Goal: Task Accomplishment & Management: Complete application form

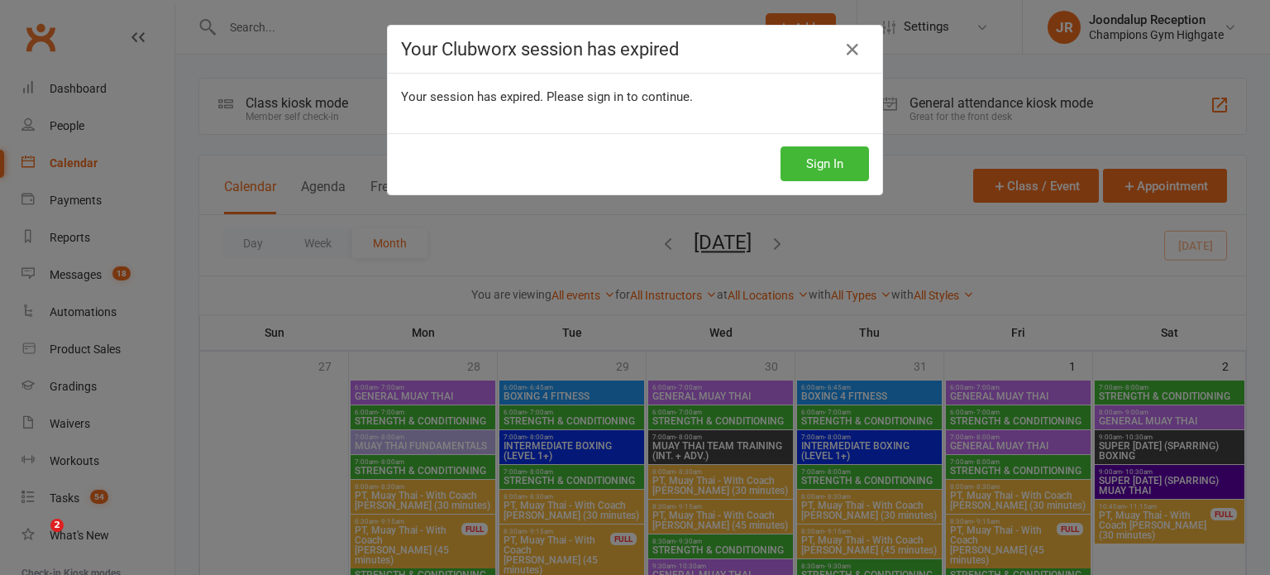
click at [834, 159] on button "Sign In" at bounding box center [825, 163] width 88 height 35
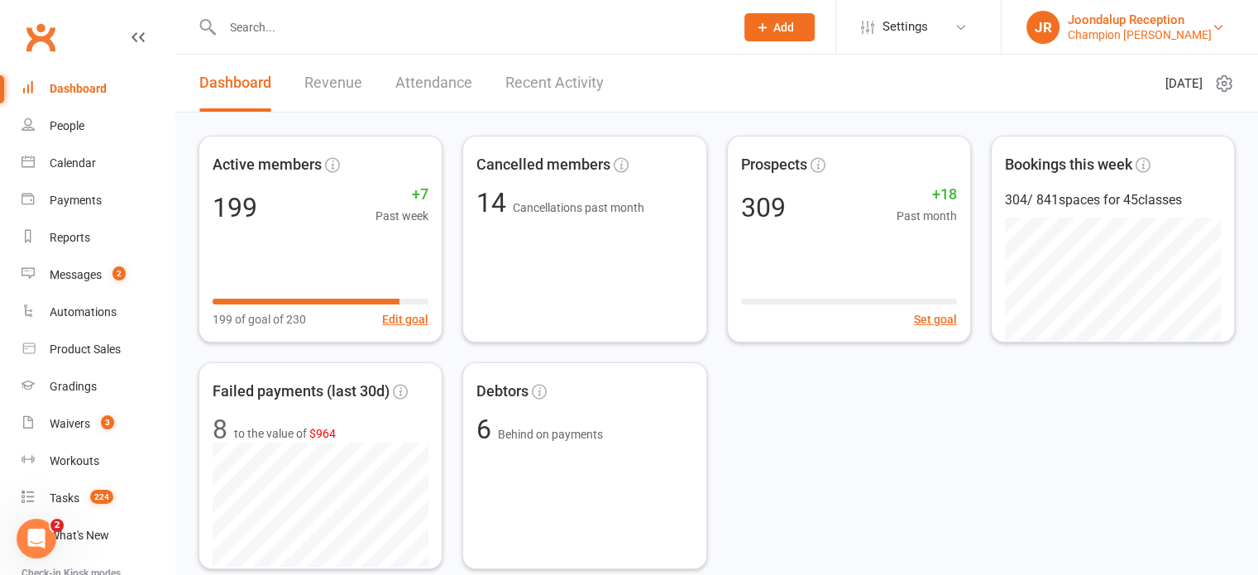
click at [1155, 22] on div "Joondalup Reception" at bounding box center [1140, 19] width 144 height 15
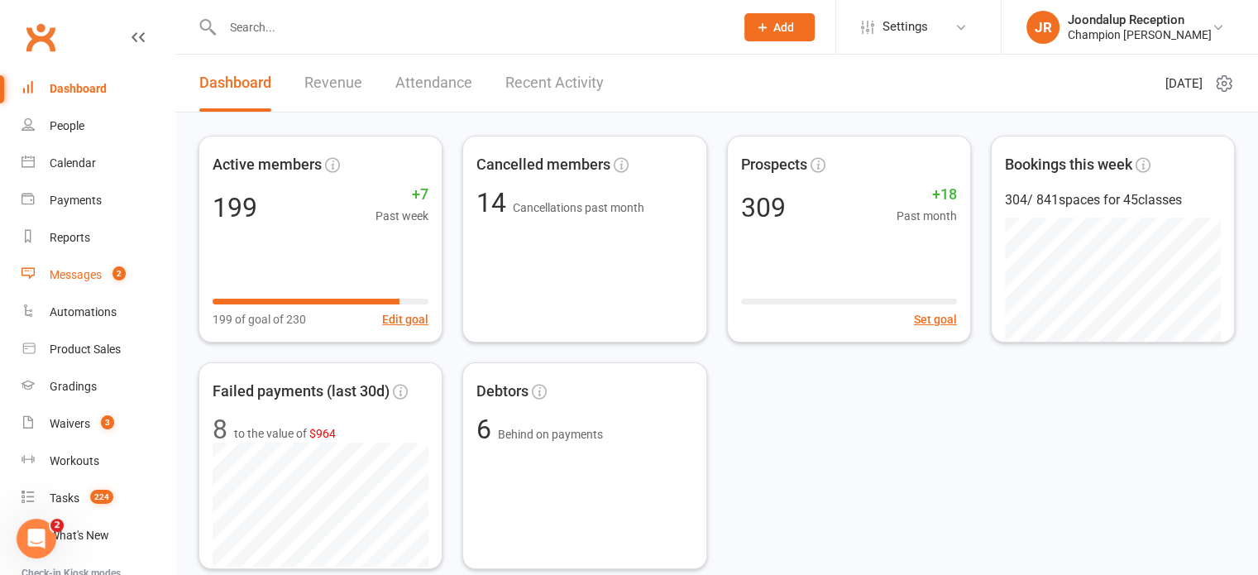
click at [88, 273] on div "Messages" at bounding box center [76, 274] width 52 height 13
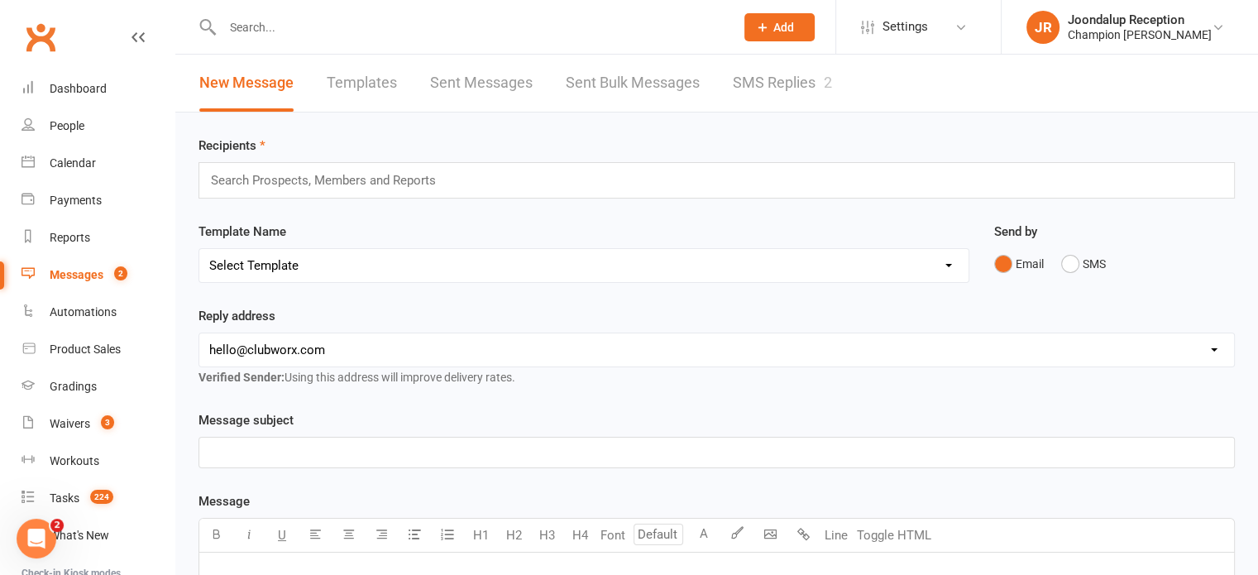
click at [88, 273] on div "Messages" at bounding box center [77, 274] width 54 height 13
click at [99, 158] on link "Calendar" at bounding box center [98, 163] width 153 height 37
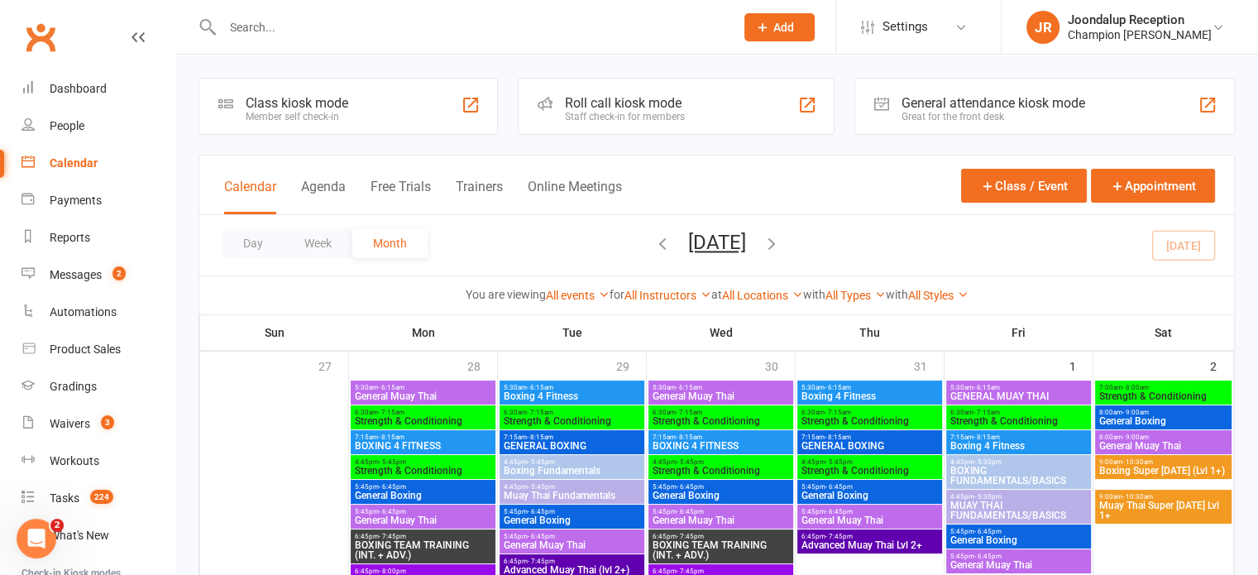
click at [280, 22] on input "text" at bounding box center [470, 27] width 505 height 23
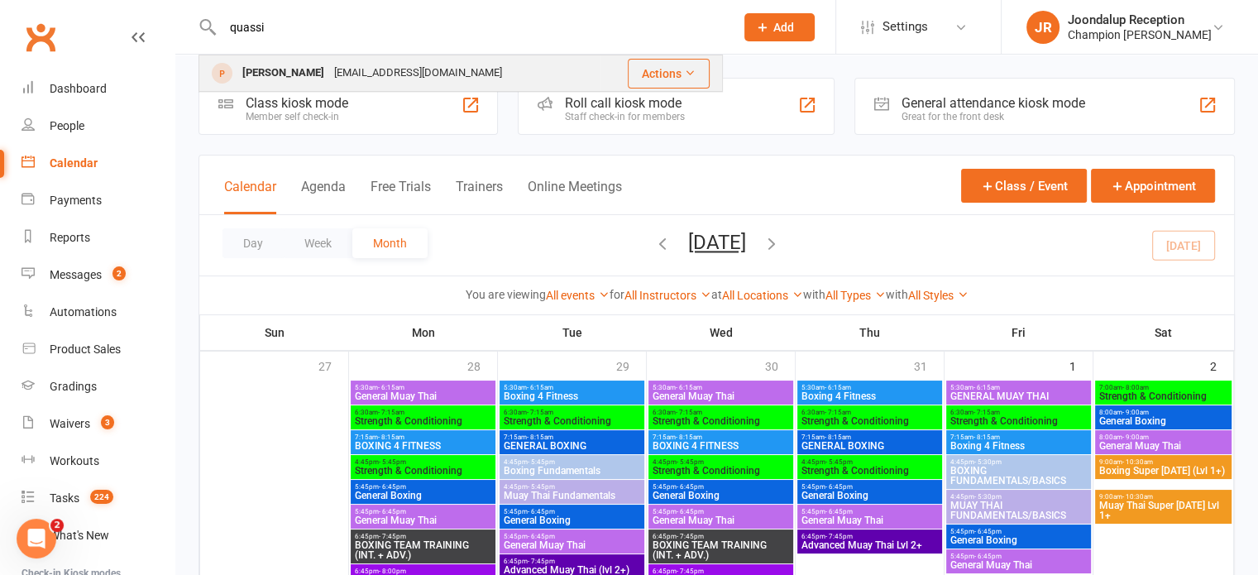
type input "quassi"
click at [329, 72] on div "qussiysweidan6@gmail.com" at bounding box center [418, 73] width 178 height 24
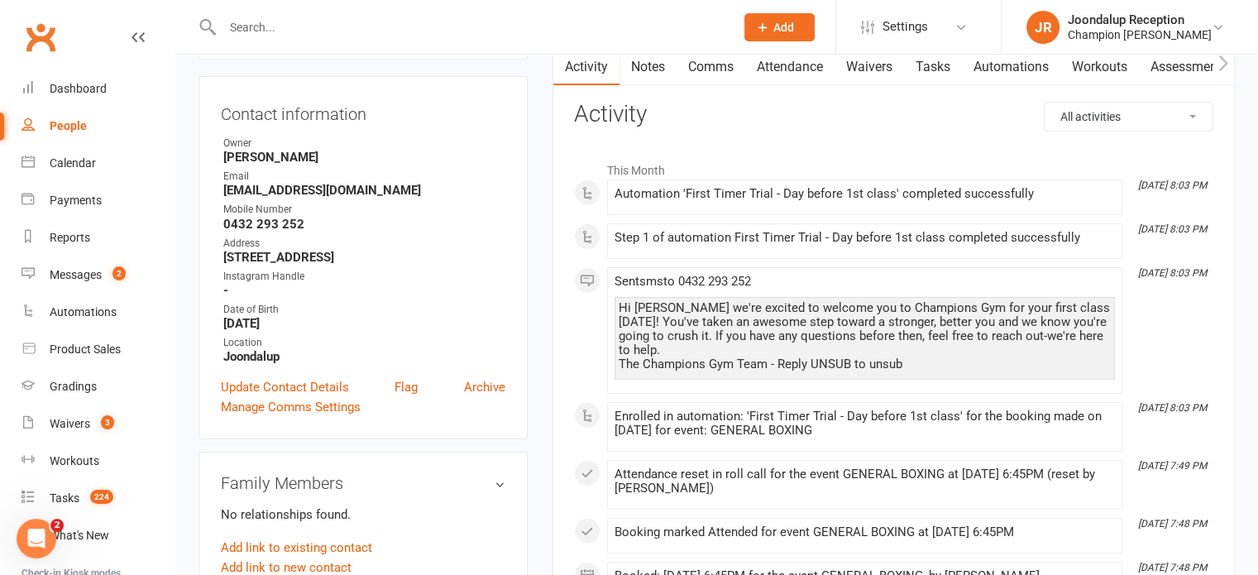
scroll to position [152, 0]
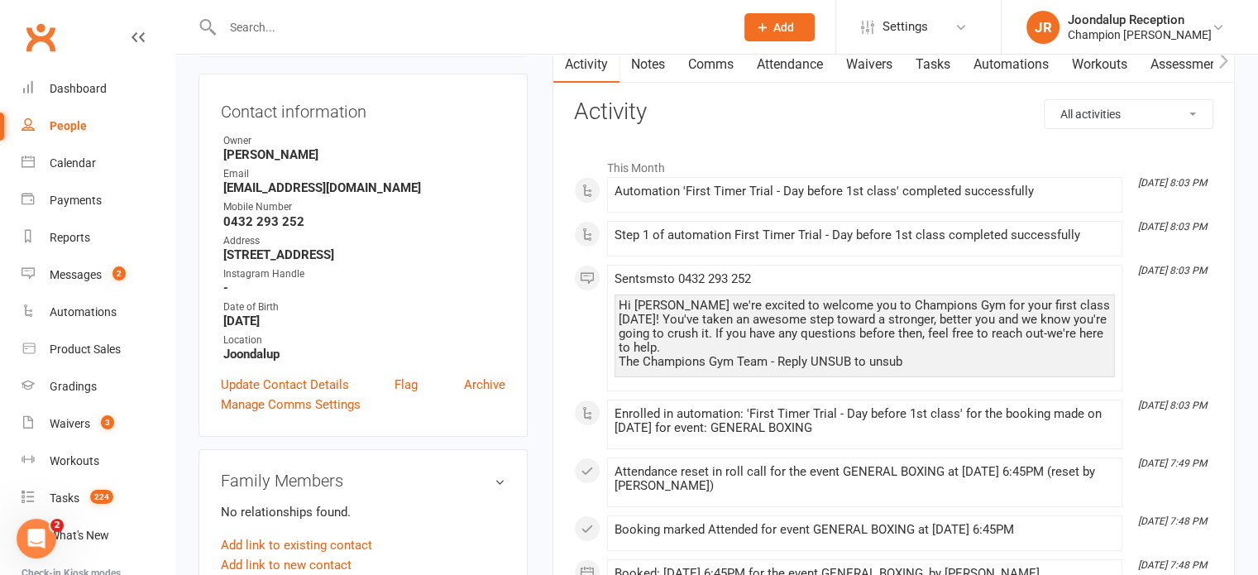
click at [883, 65] on link "Waivers" at bounding box center [868, 64] width 69 height 38
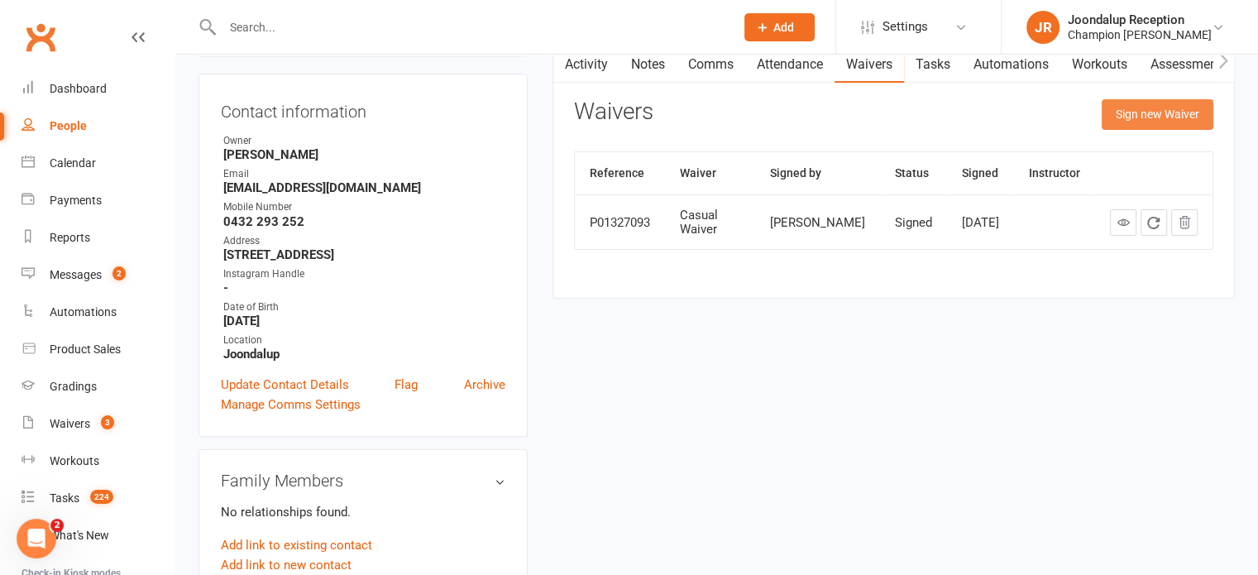
click at [1150, 110] on button "Sign new Waiver" at bounding box center [1158, 114] width 112 height 30
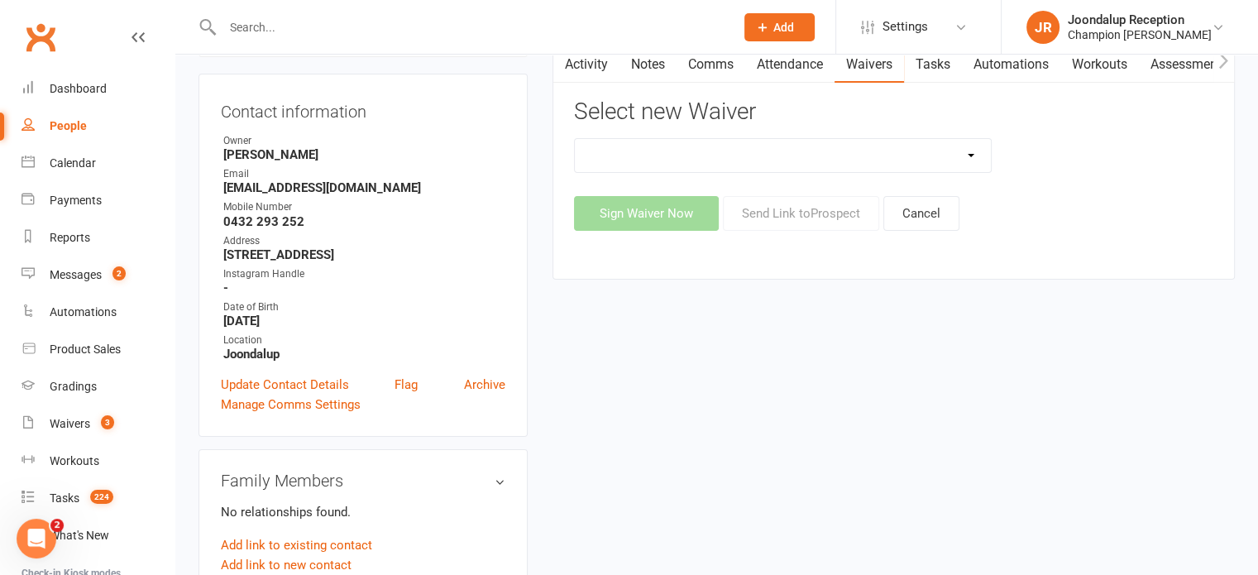
click at [834, 157] on select "Casual Waiver Casual Waiver (STAFF ONLY) CG Joondalup Cancellation Form CG Joon…" at bounding box center [783, 155] width 417 height 33
select select "9216"
click at [575, 139] on select "Casual Waiver Casual Waiver (STAFF ONLY) CG Joondalup Cancellation Form CG Joon…" at bounding box center [783, 155] width 417 height 33
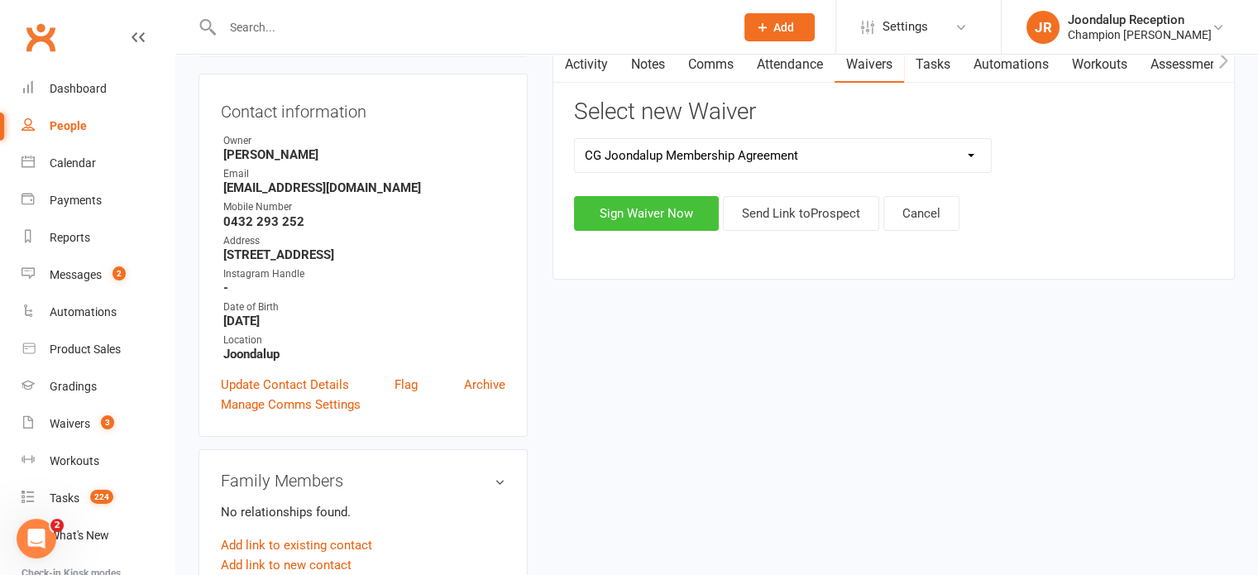
click at [695, 220] on button "Sign Waiver Now" at bounding box center [646, 213] width 145 height 35
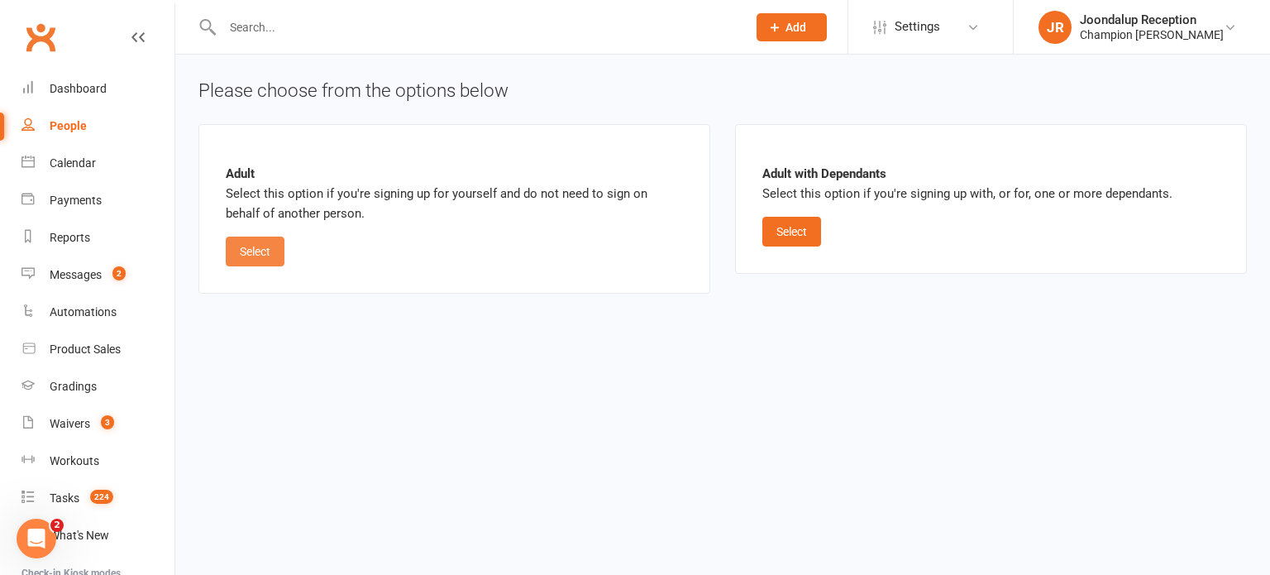
click at [273, 247] on button "Select" at bounding box center [255, 252] width 59 height 30
select select "bank_account"
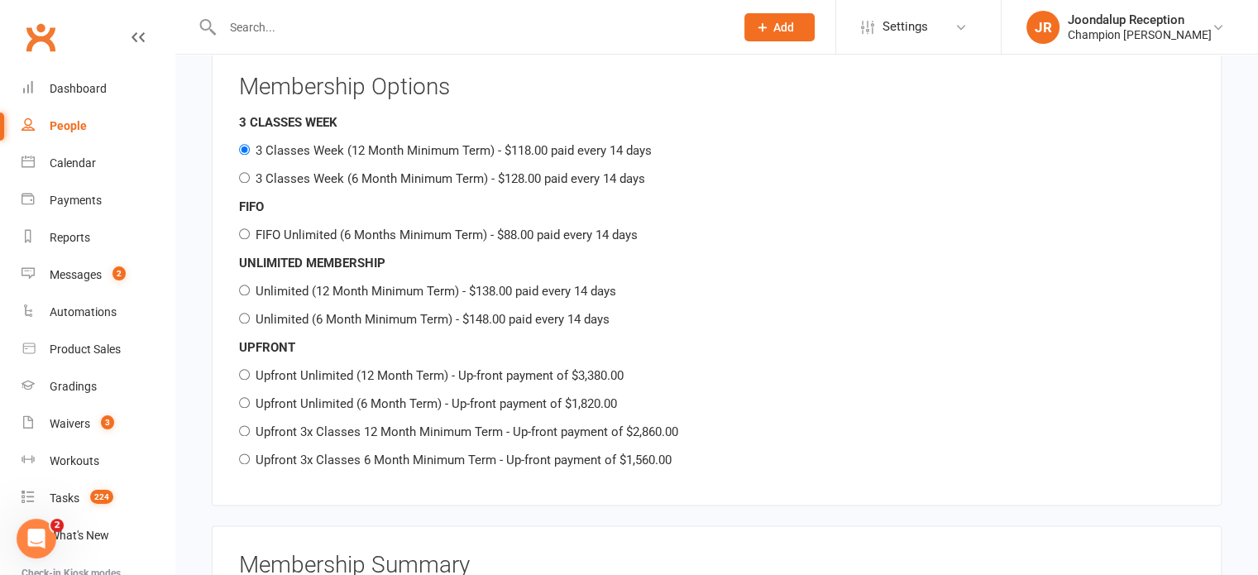
scroll to position [1941, 0]
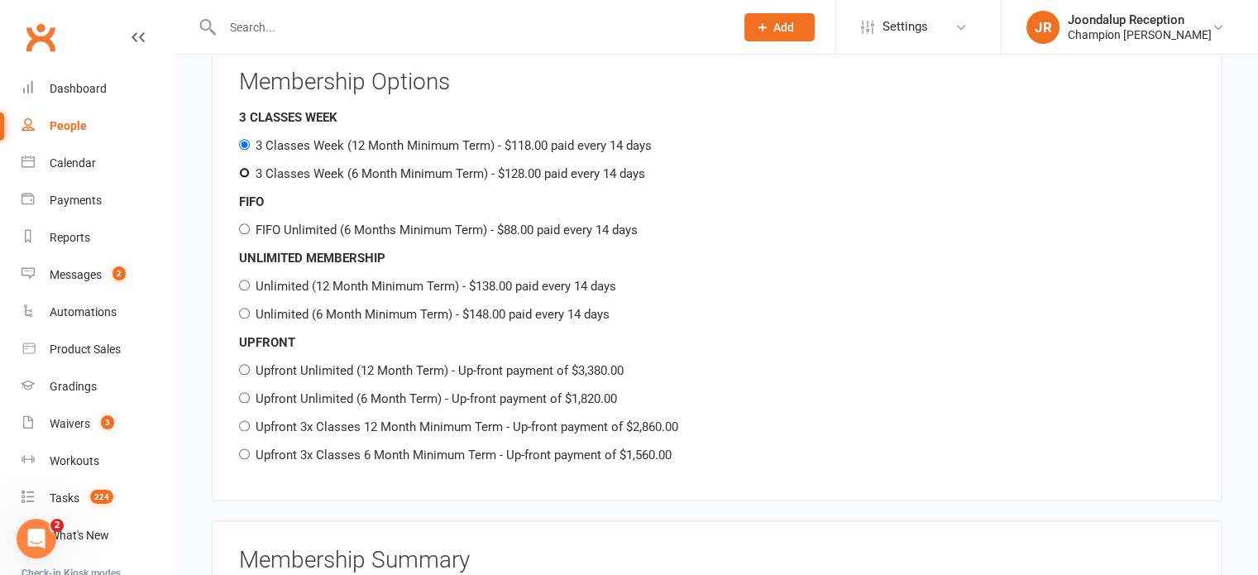
click at [241, 167] on input "3 Classes Week (6 Month Minimum Term) - $128.00 paid every 14 days" at bounding box center [244, 172] width 11 height 11
radio input "true"
radio input "false"
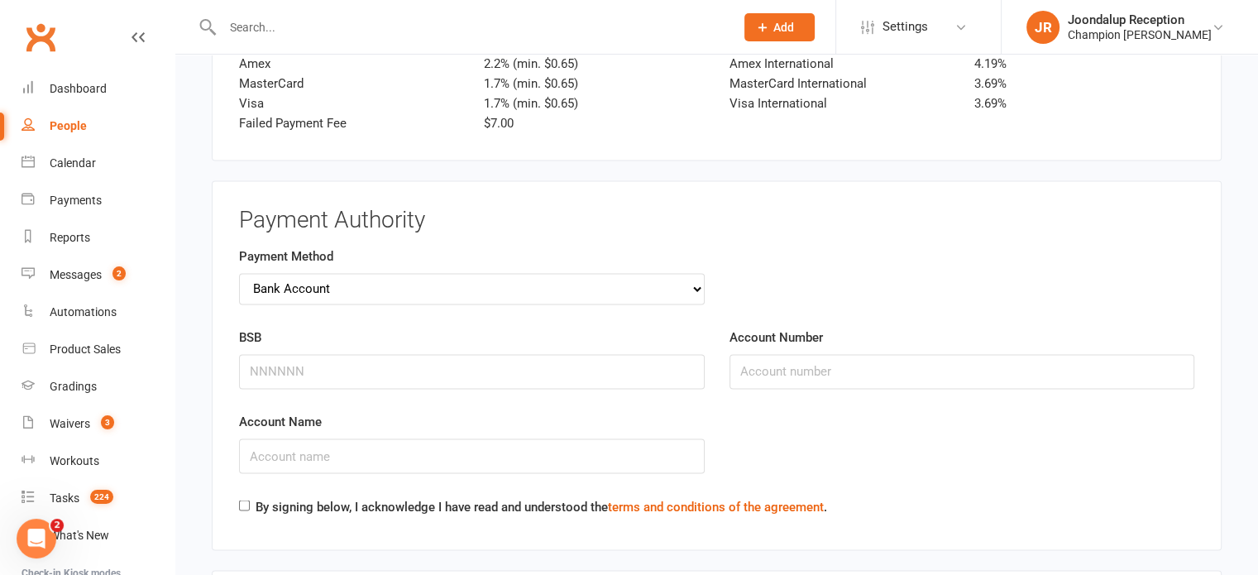
scroll to position [2667, 0]
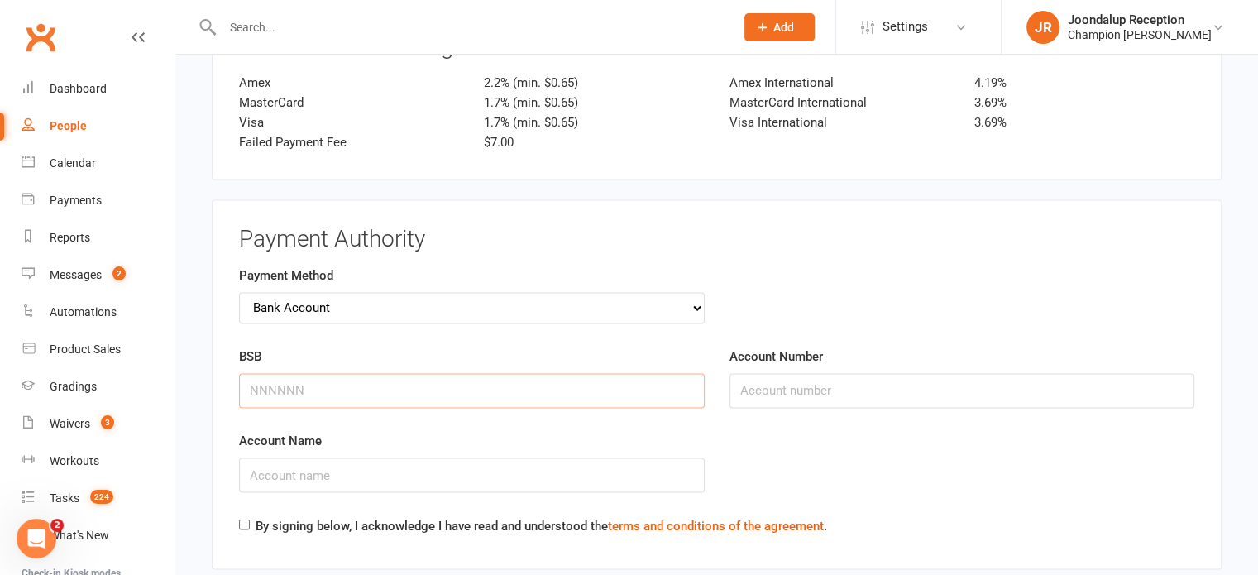
click at [601, 373] on input "BSB" at bounding box center [472, 390] width 466 height 35
click at [510, 385] on input "BSB" at bounding box center [472, 390] width 466 height 35
click at [571, 403] on div "BSB" at bounding box center [472, 389] width 490 height 84
click at [564, 390] on input "BSB" at bounding box center [472, 390] width 466 height 35
click at [525, 404] on div "BSB" at bounding box center [472, 389] width 490 height 84
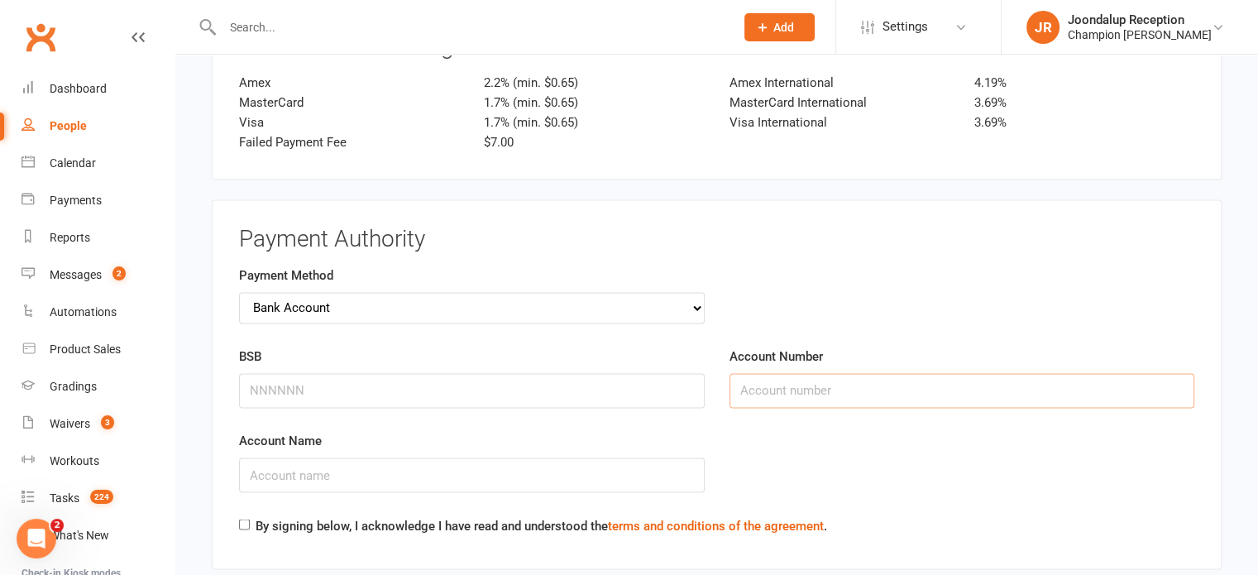
click at [753, 373] on input "Account Number" at bounding box center [962, 390] width 466 height 35
click at [648, 413] on div "BSB" at bounding box center [472, 389] width 490 height 84
click at [615, 457] on input "Account Name" at bounding box center [472, 474] width 466 height 35
click at [582, 403] on div "BSB" at bounding box center [472, 389] width 490 height 84
click at [570, 381] on input "BSB" at bounding box center [472, 390] width 466 height 35
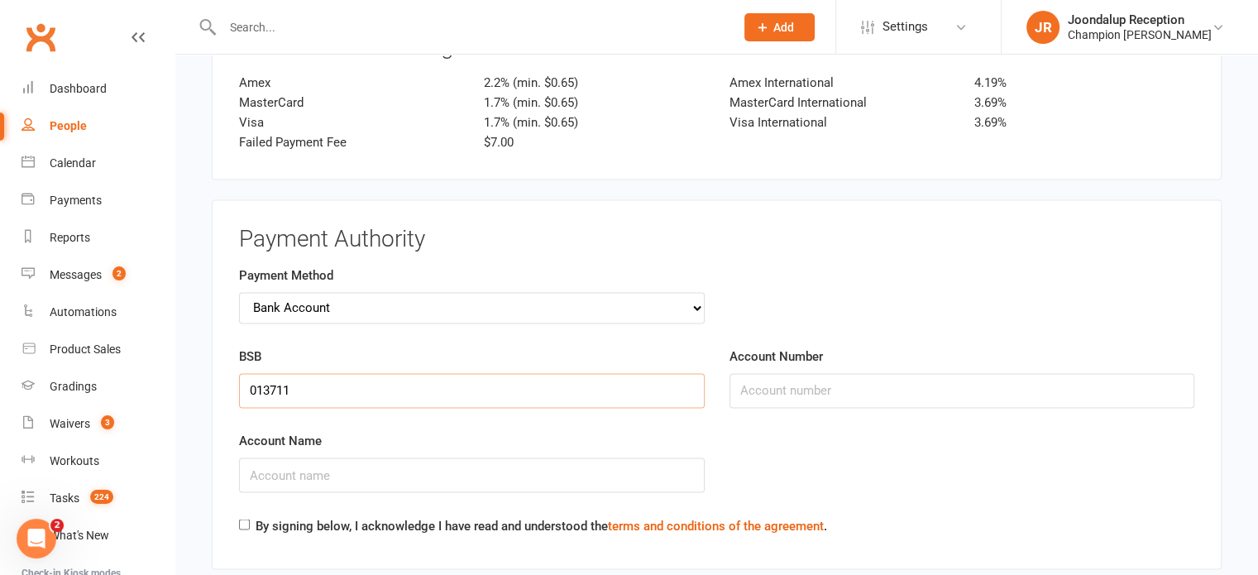
type input "013711"
click at [751, 373] on input "Account Number" at bounding box center [962, 390] width 466 height 35
type input "650810494"
click at [469, 470] on input "Account Name" at bounding box center [472, 474] width 466 height 35
type input "qussai a sweidan"
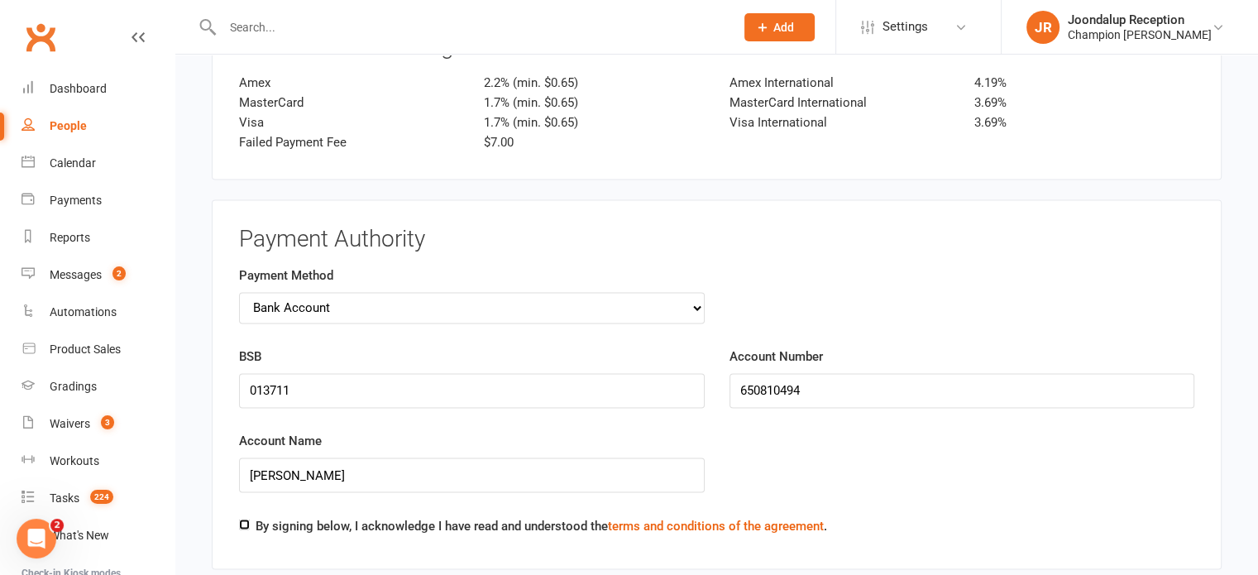
click at [241, 519] on input "By signing below, I acknowledge I have read and understood the terms and condit…" at bounding box center [244, 524] width 11 height 11
checkbox input "true"
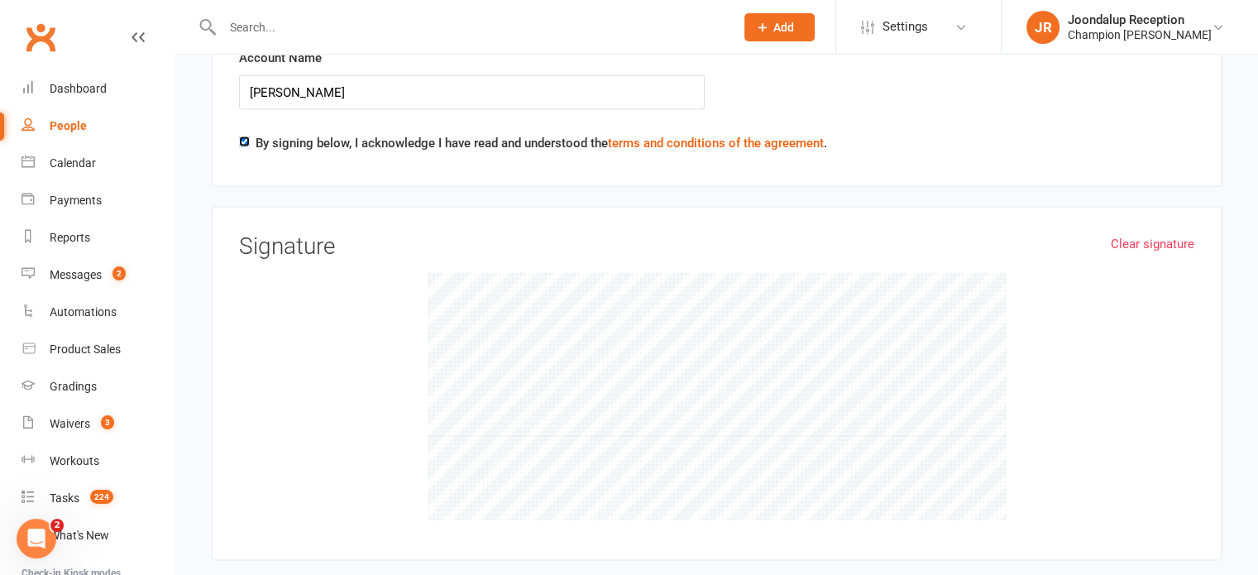
scroll to position [3060, 0]
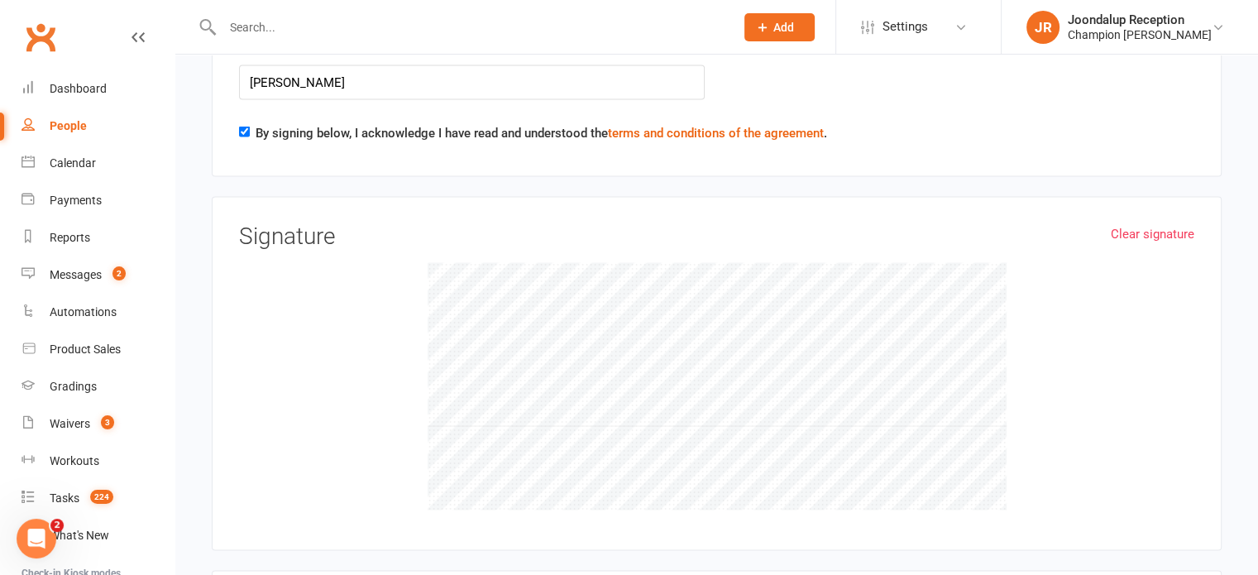
click at [589, 513] on div "Clear signature Signature" at bounding box center [717, 373] width 1010 height 355
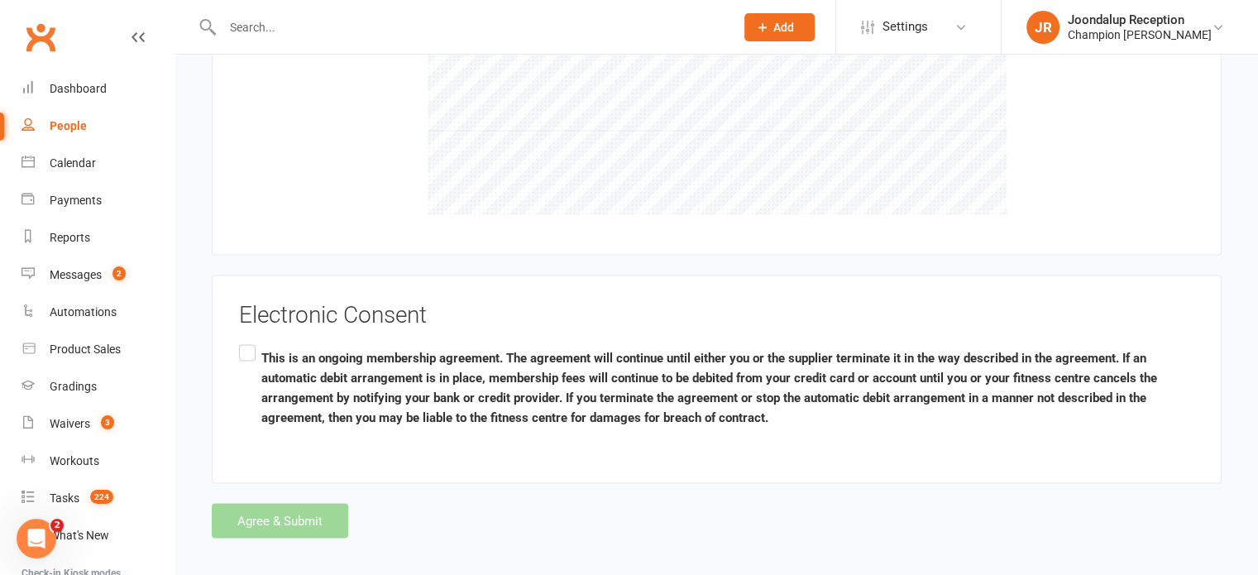
click at [246, 342] on label "This is an ongoing membership agreement. The agreement will continue until eith…" at bounding box center [716, 388] width 955 height 92
click at [246, 342] on input "This is an ongoing membership agreement. The agreement will continue until eith…" at bounding box center [244, 342] width 11 height 0
click at [293, 504] on button "Agree & Submit" at bounding box center [280, 521] width 136 height 35
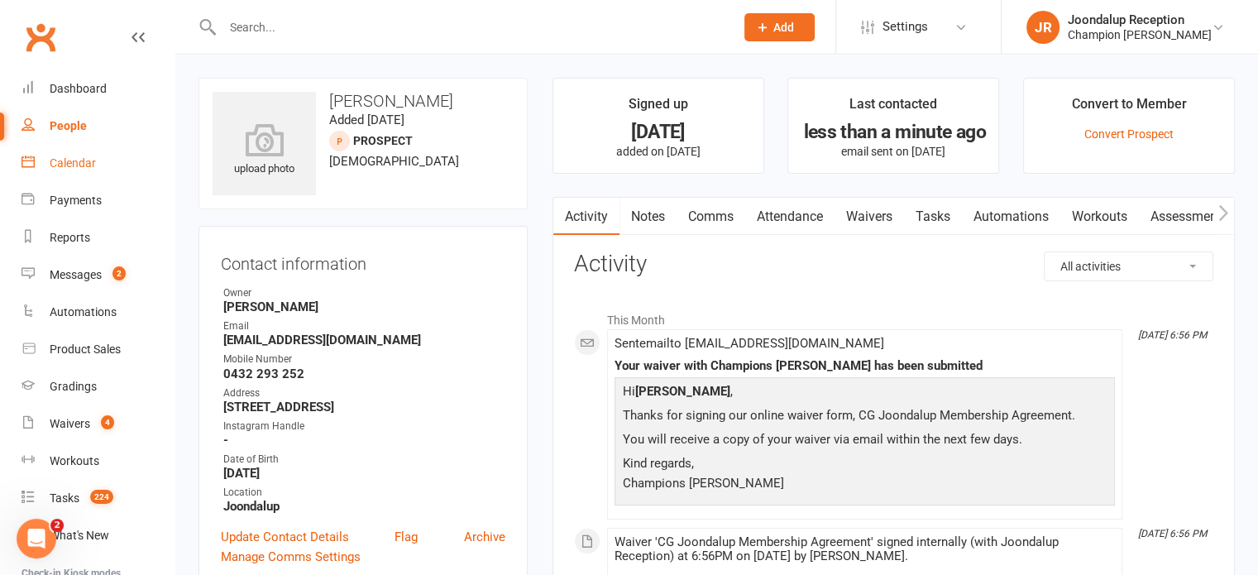
click at [93, 154] on link "Calendar" at bounding box center [98, 163] width 153 height 37
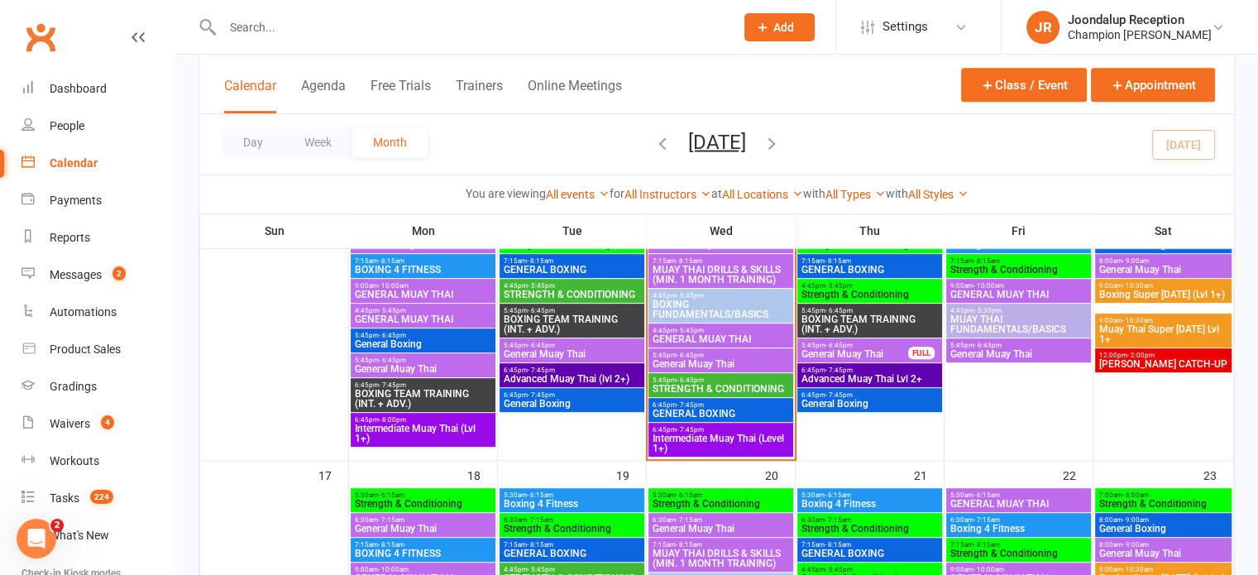
scroll to position [728, 0]
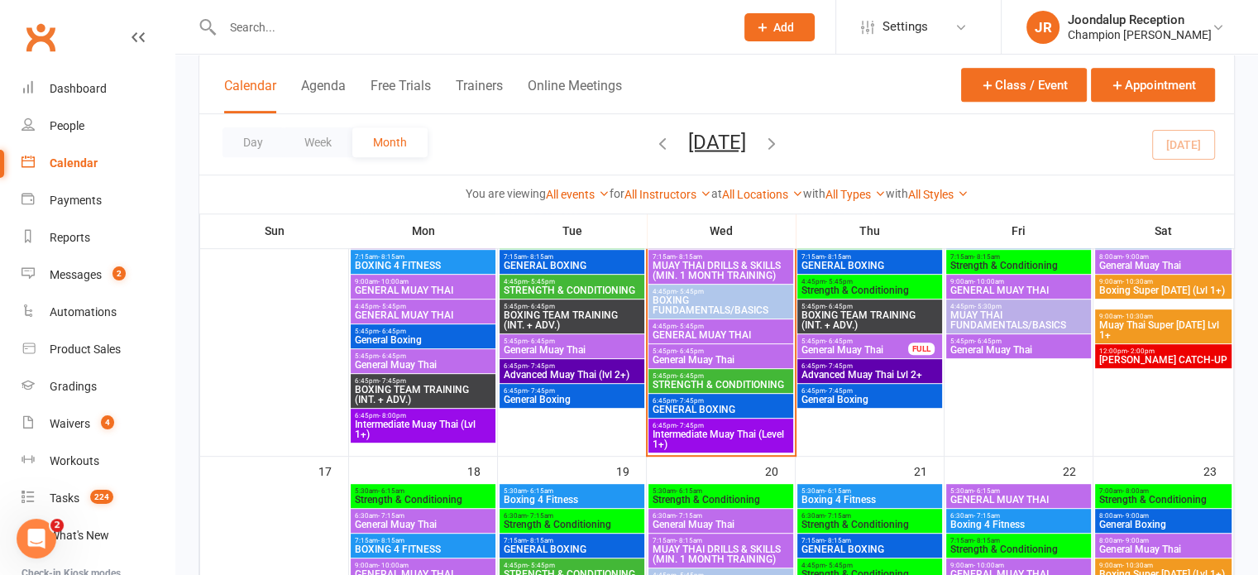
click at [705, 400] on span "6:45pm - 7:45pm" at bounding box center [721, 400] width 138 height 7
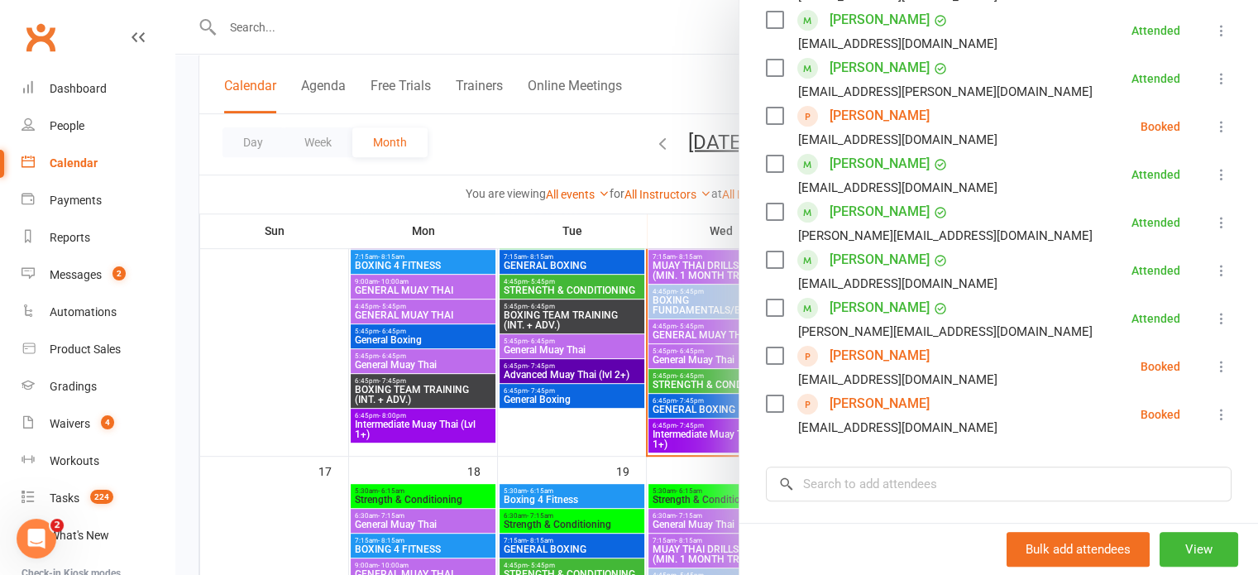
scroll to position [356, 0]
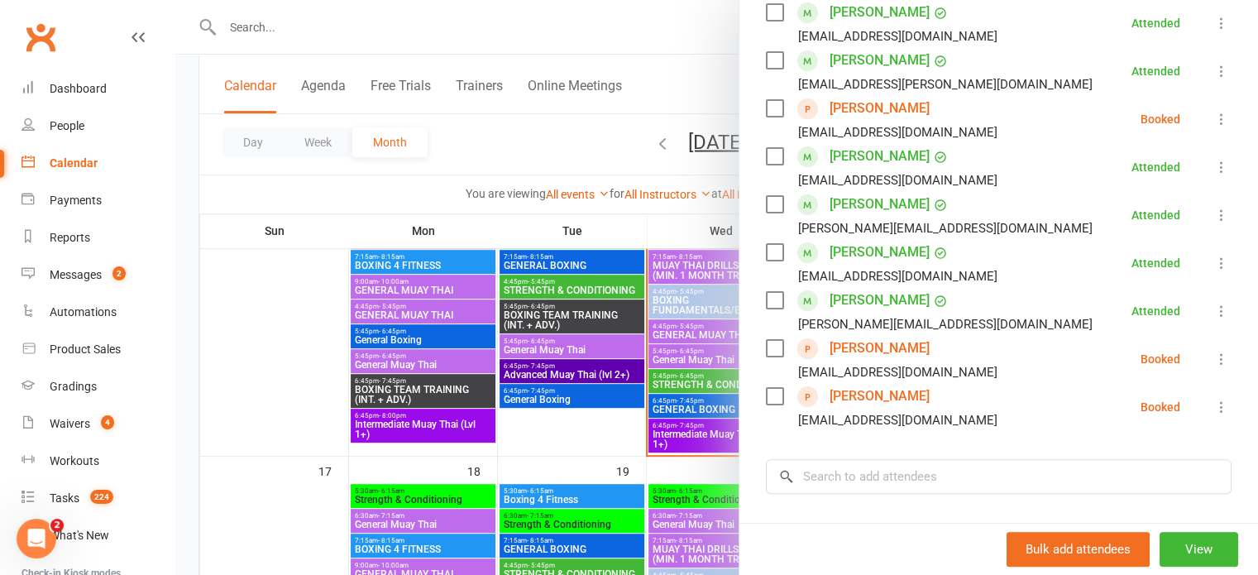
click at [866, 348] on link "Abdul Sweidan" at bounding box center [880, 348] width 100 height 26
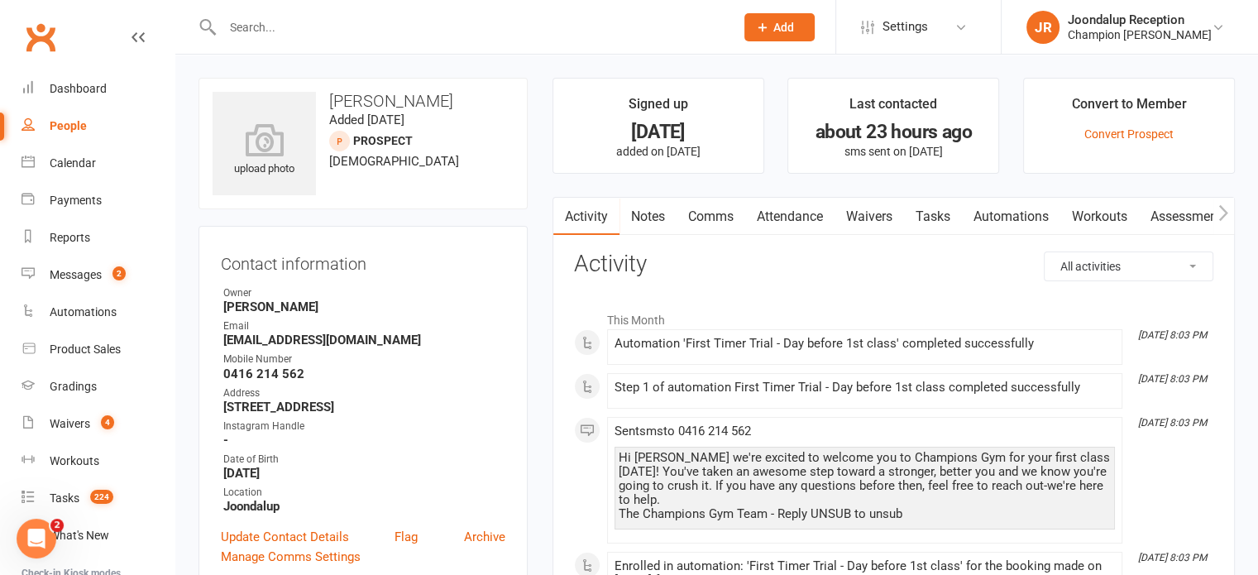
click at [897, 220] on link "Waivers" at bounding box center [868, 217] width 69 height 38
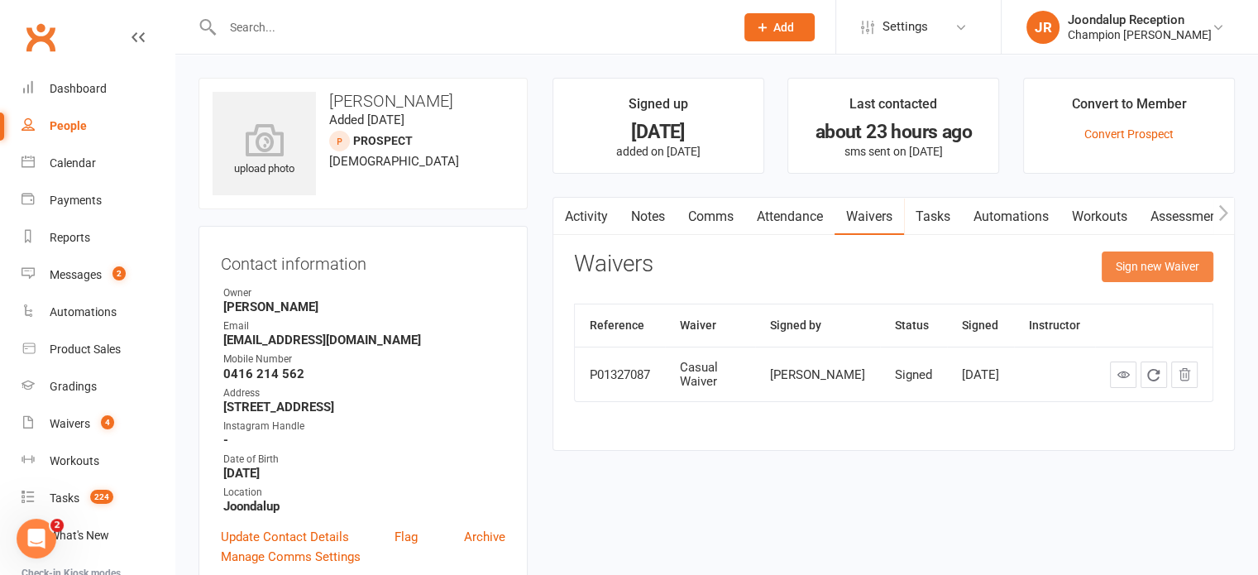
click at [1132, 256] on button "Sign new Waiver" at bounding box center [1158, 266] width 112 height 30
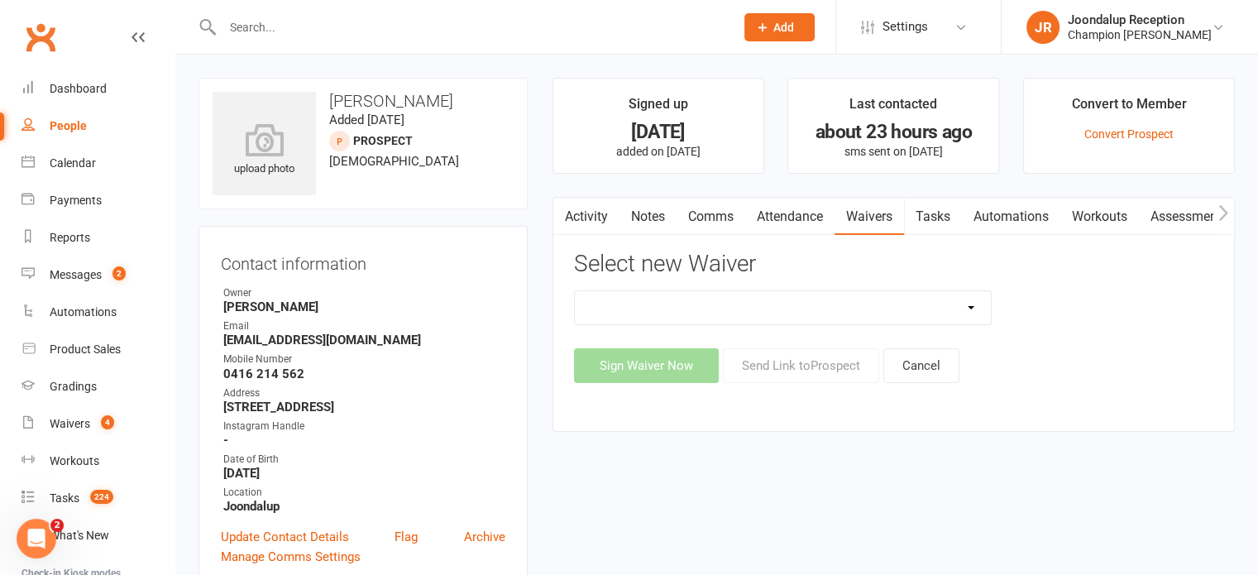
click at [754, 311] on select "Casual Waiver Casual Waiver (STAFF ONLY) CG Joondalup Cancellation Form CG Joon…" at bounding box center [783, 307] width 417 height 33
select select "9216"
click at [575, 291] on select "Casual Waiver Casual Waiver (STAFF ONLY) CG Joondalup Cancellation Form CG Joon…" at bounding box center [783, 307] width 417 height 33
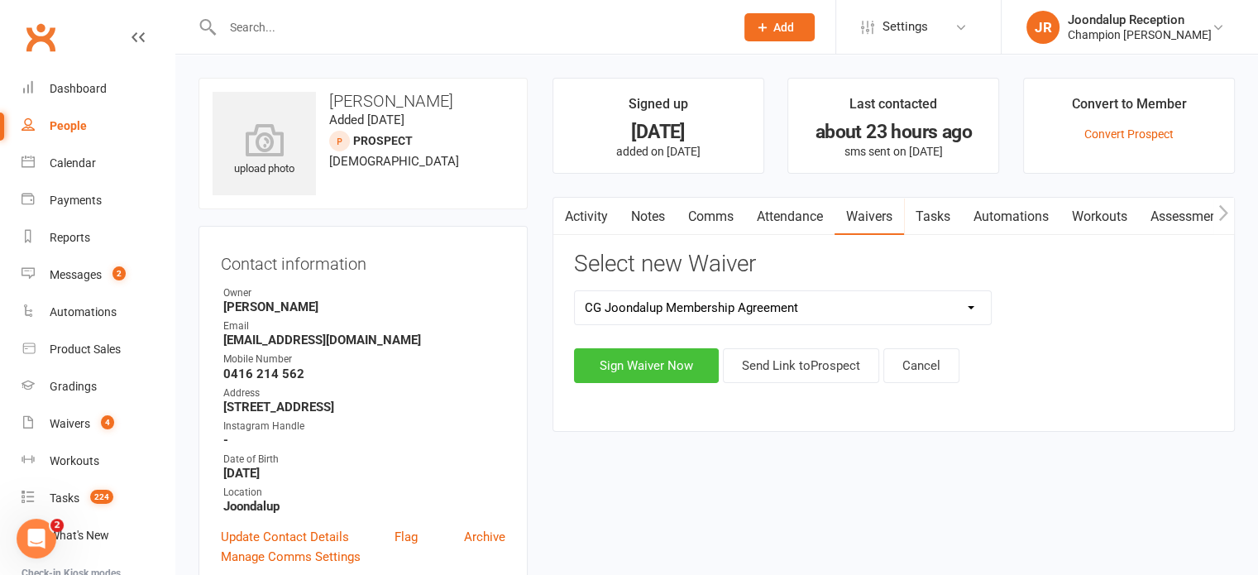
click at [662, 355] on button "Sign Waiver Now" at bounding box center [646, 365] width 145 height 35
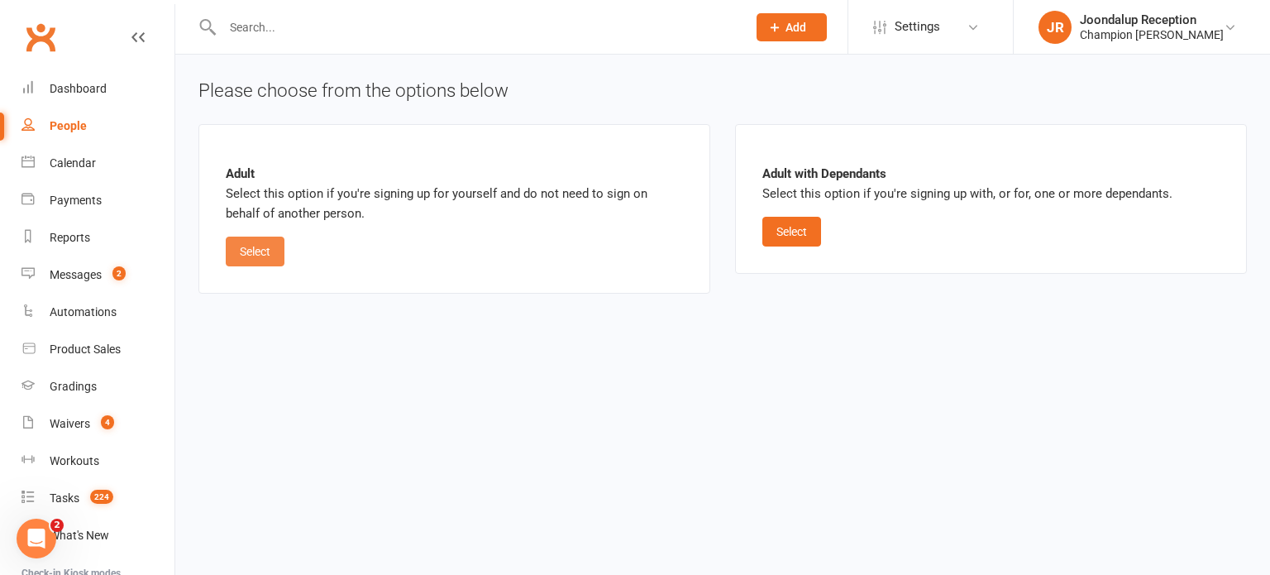
click at [258, 254] on button "Select" at bounding box center [255, 252] width 59 height 30
select select "bank_account"
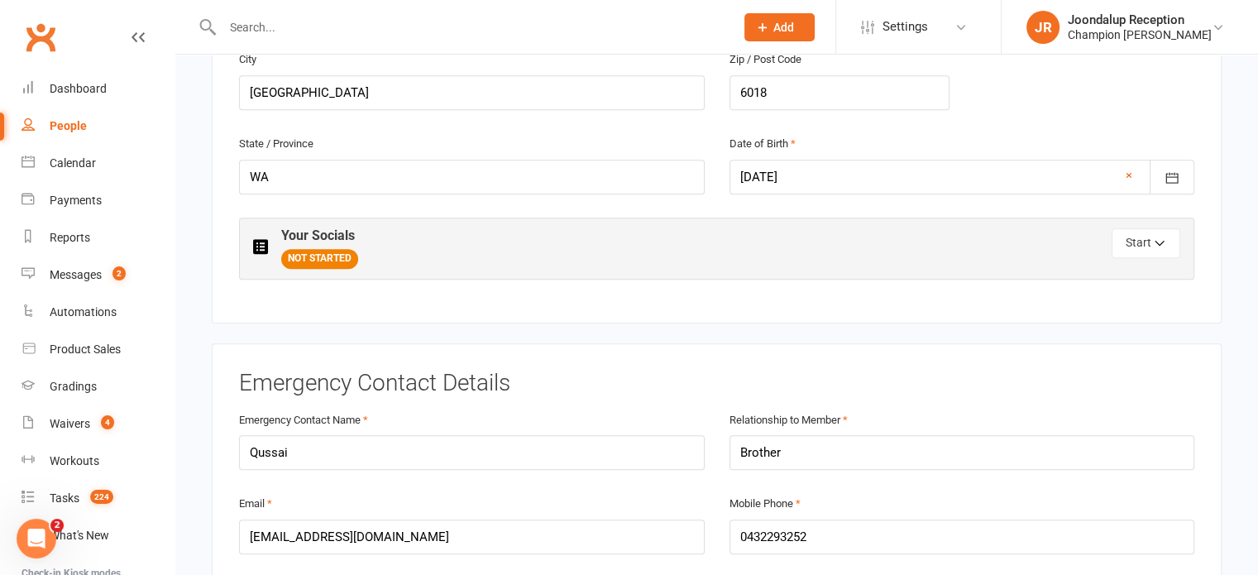
scroll to position [726, 0]
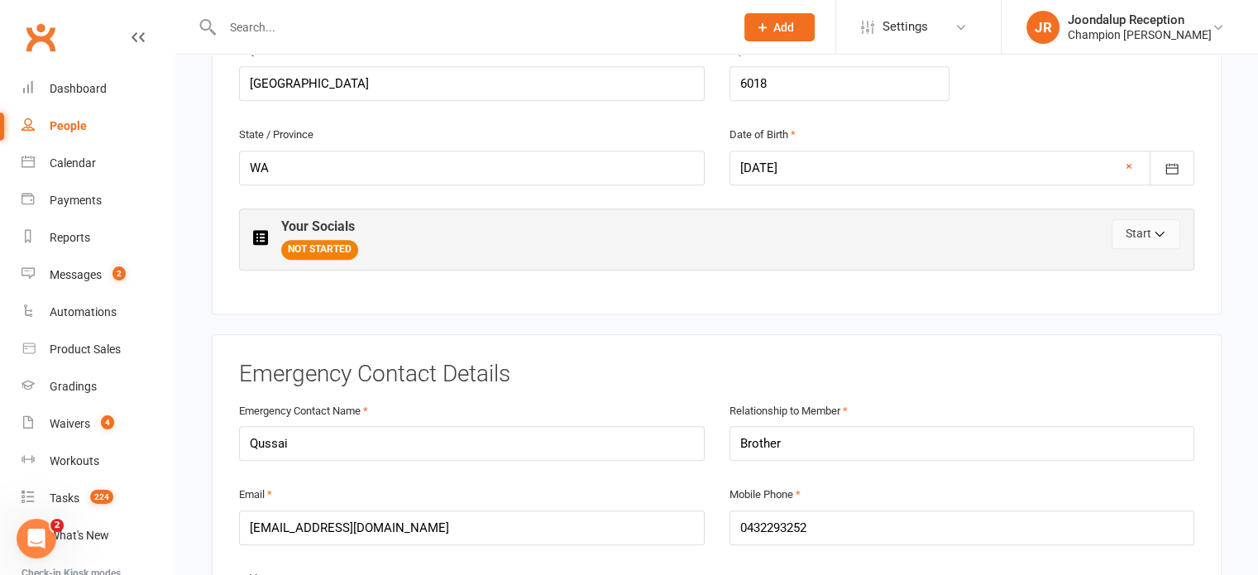
click at [1145, 237] on button "Start" at bounding box center [1146, 234] width 69 height 30
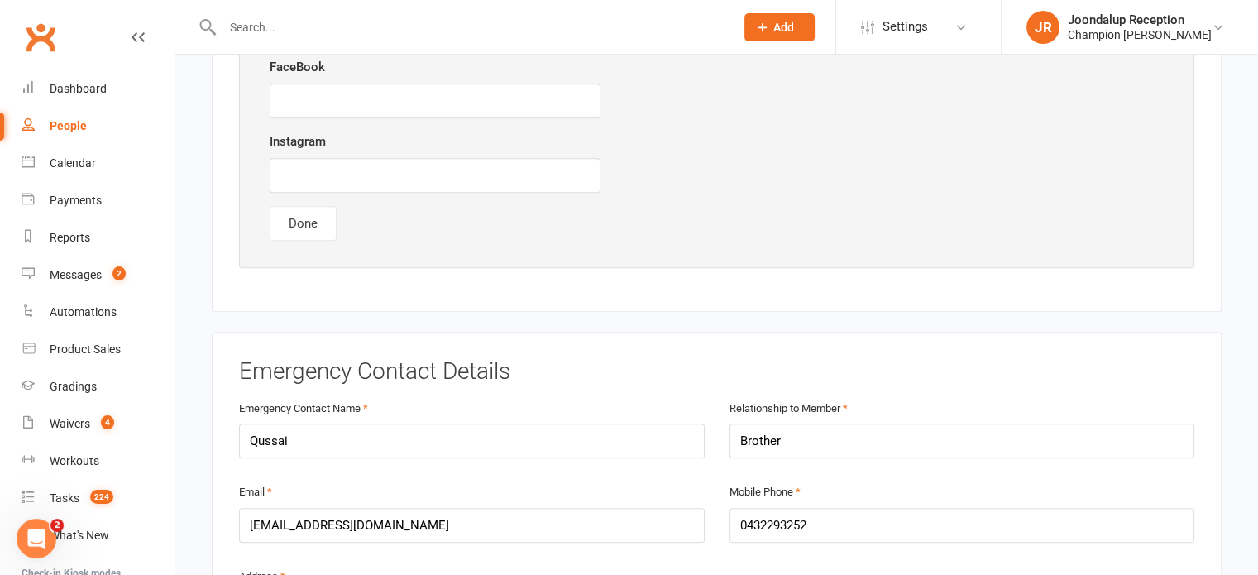
scroll to position [983, 0]
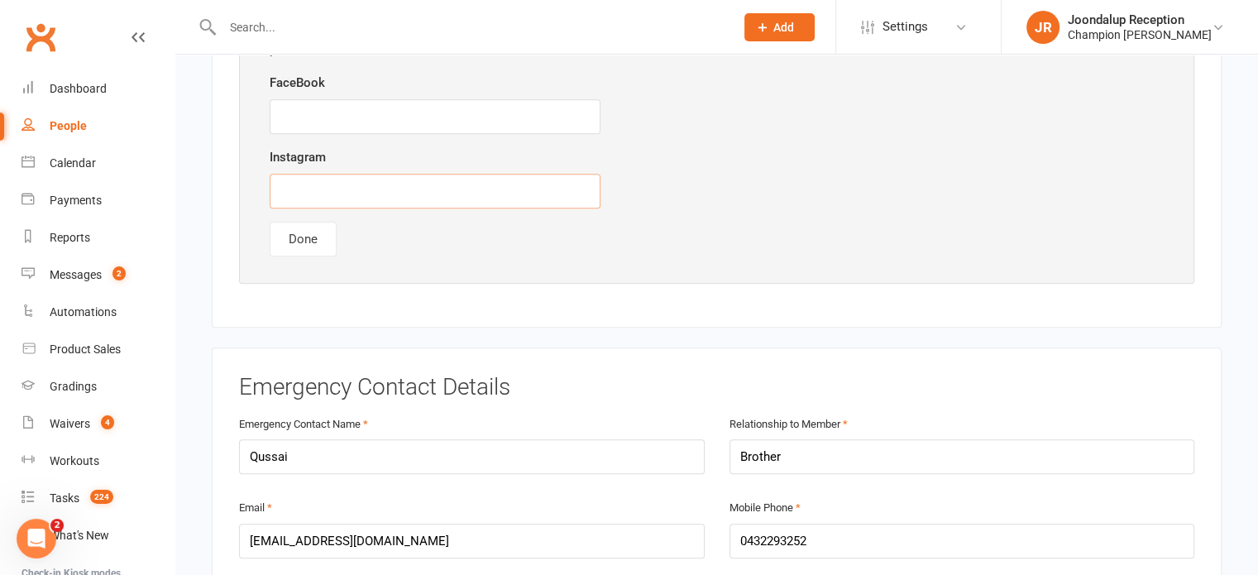
click at [586, 178] on input "text" at bounding box center [435, 191] width 331 height 35
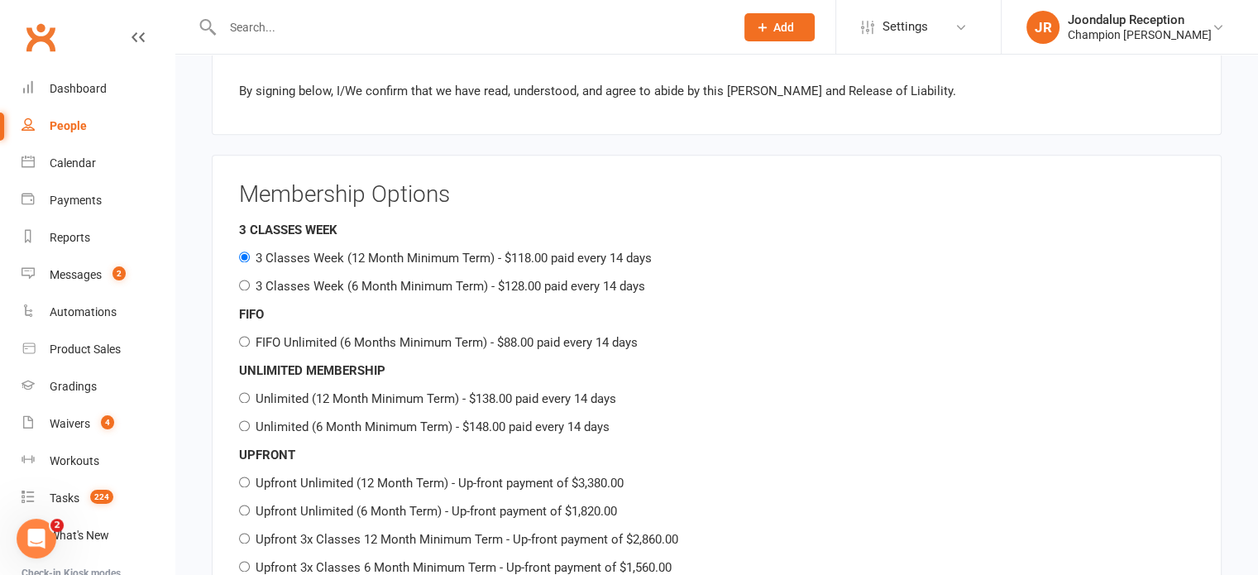
scroll to position [2093, 0]
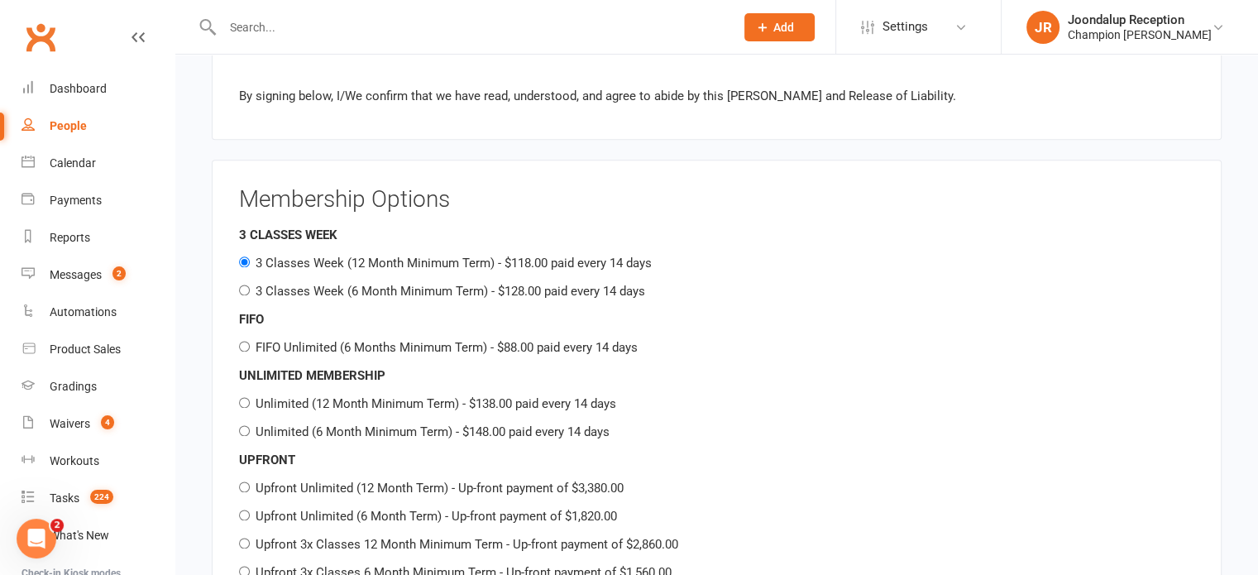
type input "official_emjoi"
click at [239, 285] on input "3 Classes Week (6 Month Minimum Term) - $128.00 paid every 14 days" at bounding box center [244, 290] width 11 height 11
radio input "true"
radio input "false"
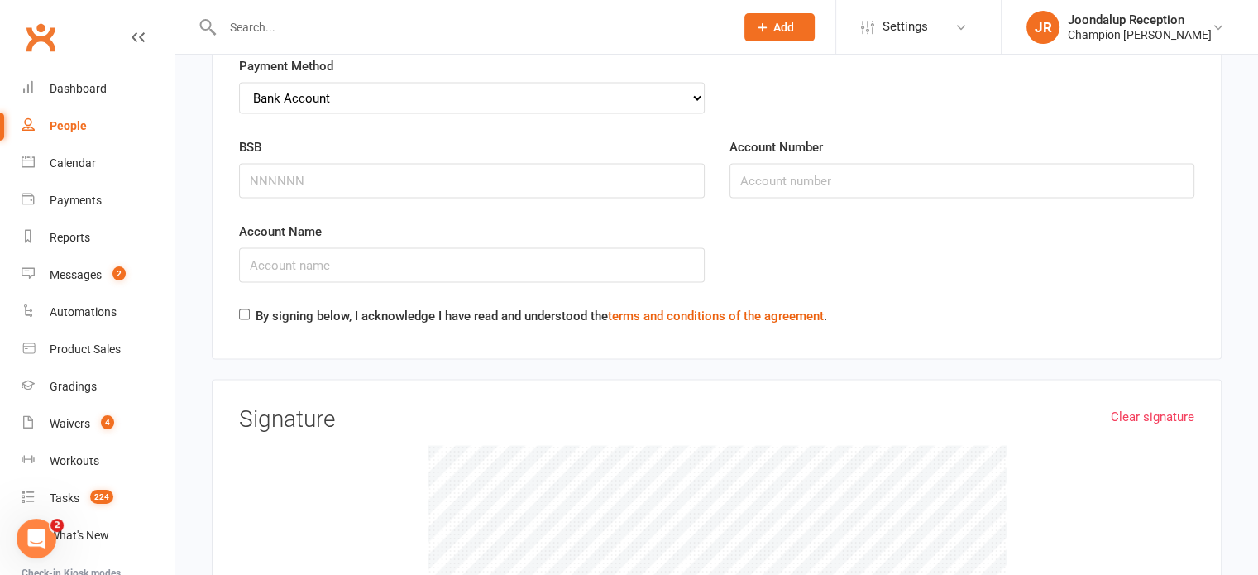
scroll to position [3120, 0]
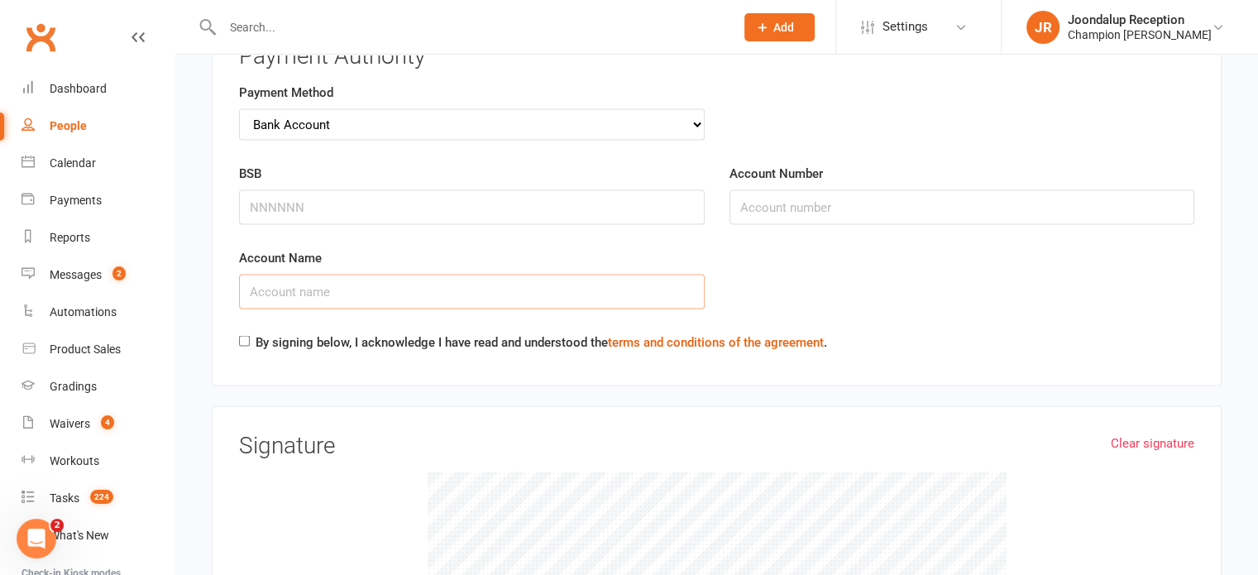
click at [513, 277] on input "Account Name" at bounding box center [472, 291] width 466 height 35
type input "abdul sweidan"
click at [421, 189] on input "BSB" at bounding box center [472, 206] width 466 height 35
type input "014111"
click at [758, 195] on input "Account Number" at bounding box center [962, 206] width 466 height 35
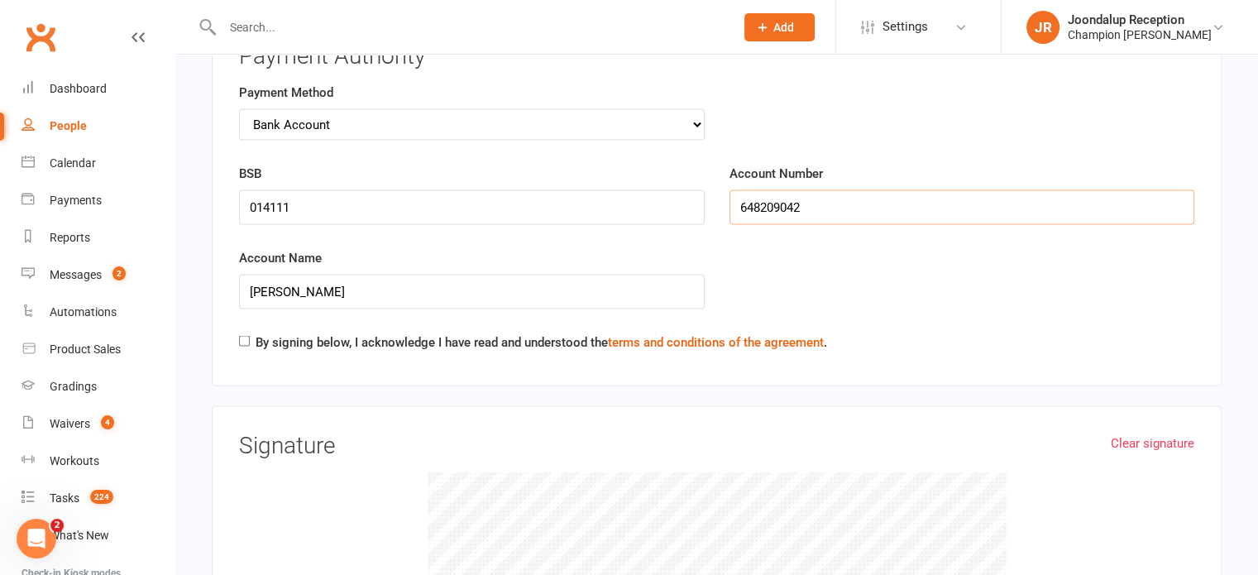
type input "648209042"
click at [243, 333] on div "By signing below, I acknowledge I have read and understood the terms and condit…" at bounding box center [533, 345] width 588 height 26
click at [245, 335] on input "By signing below, I acknowledge I have read and understood the terms and condit…" at bounding box center [244, 340] width 11 height 11
checkbox input "true"
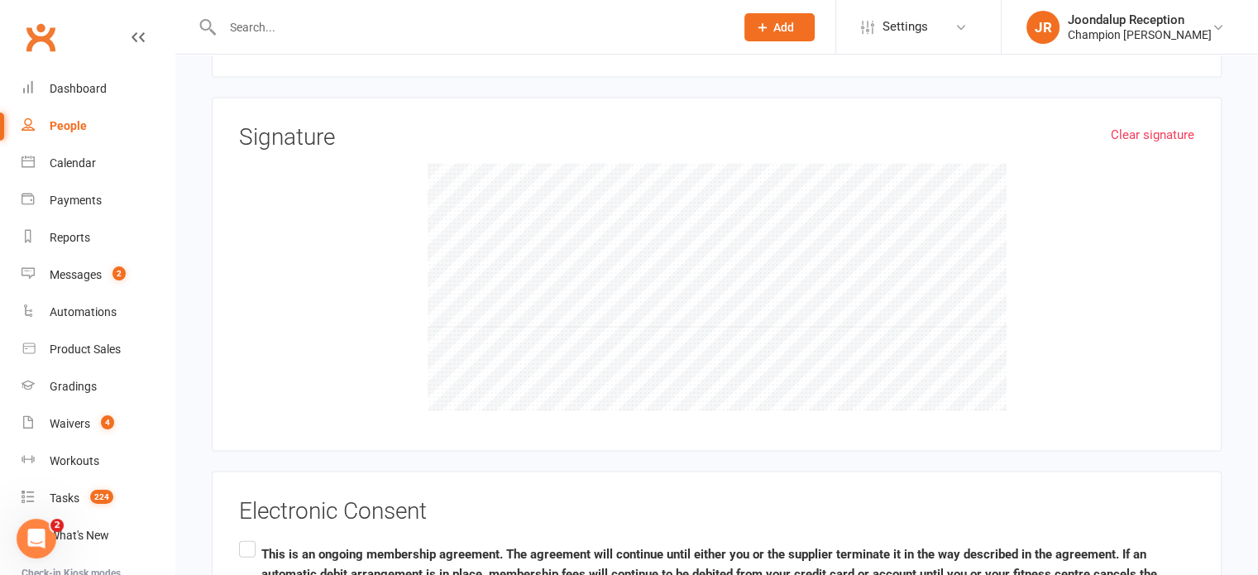
scroll to position [3433, 0]
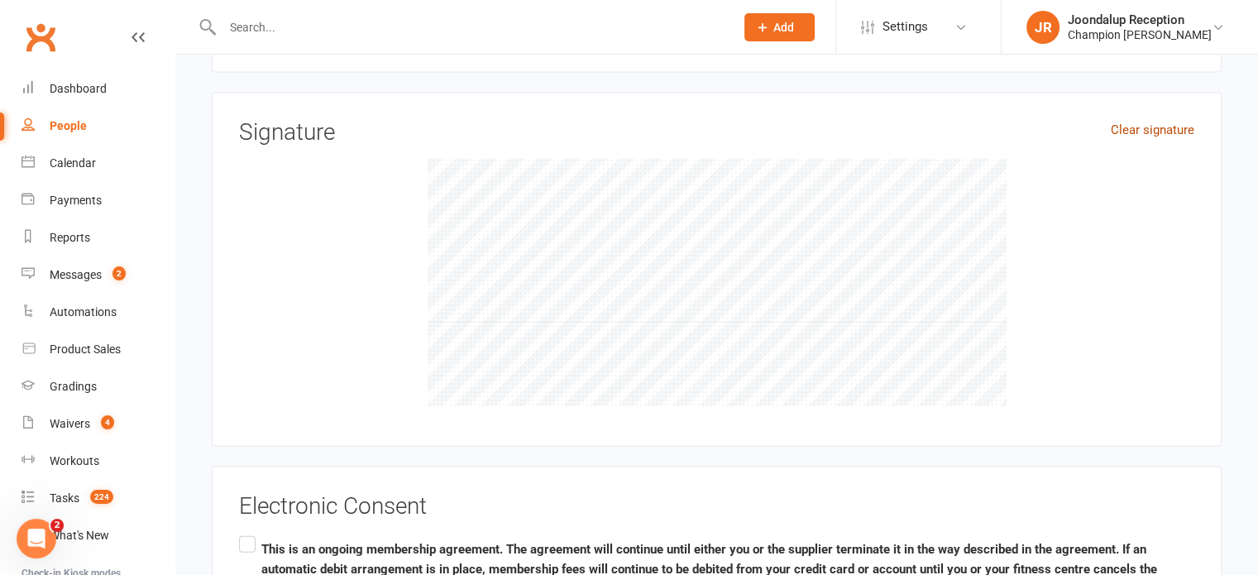
click at [1134, 122] on link "Clear signature" at bounding box center [1153, 130] width 84 height 20
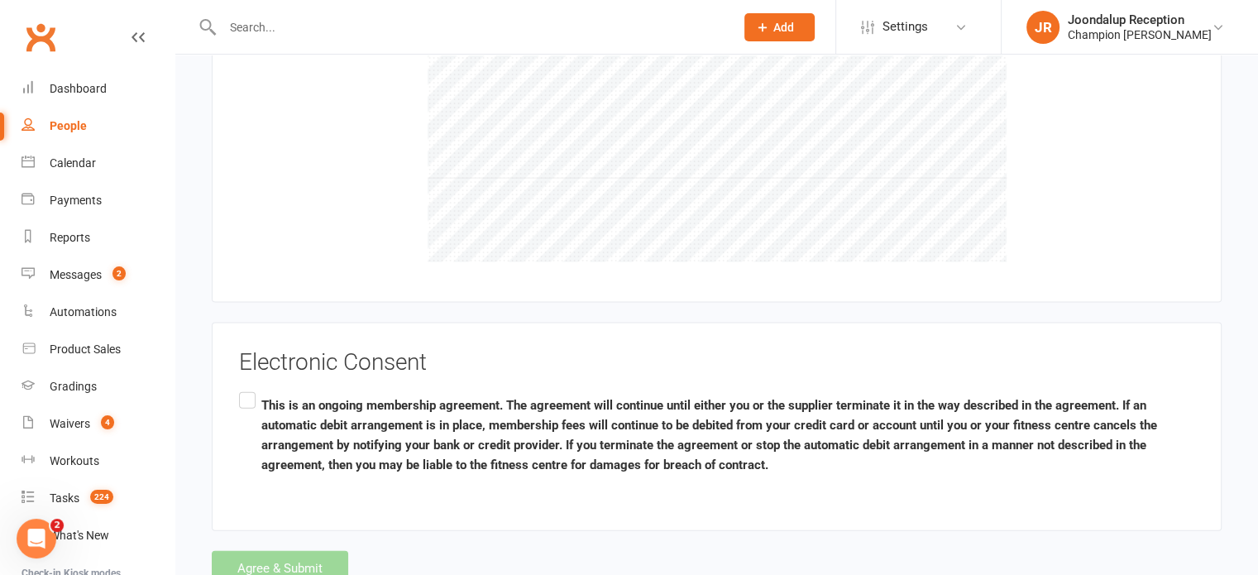
scroll to position [3623, 0]
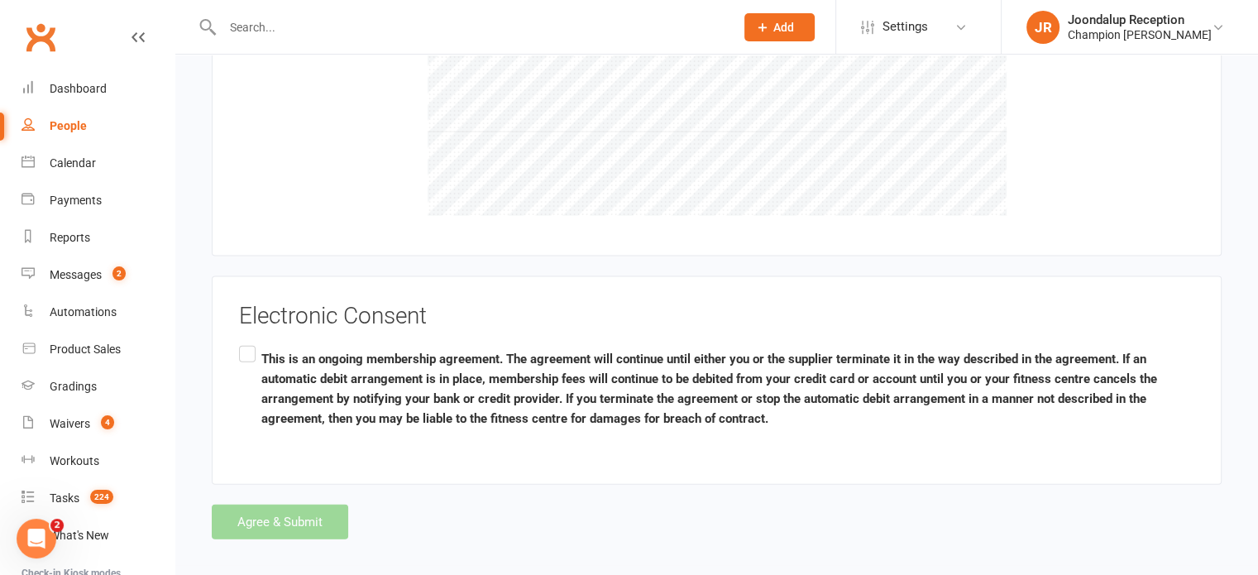
click at [256, 342] on label "This is an ongoing membership agreement. The agreement will continue until eith…" at bounding box center [716, 388] width 955 height 92
click at [250, 342] on input "This is an ongoing membership agreement. The agreement will continue until eith…" at bounding box center [244, 342] width 11 height 0
click at [256, 342] on label "This is an ongoing membership agreement. The agreement will continue until eith…" at bounding box center [716, 388] width 955 height 92
click at [250, 342] on input "This is an ongoing membership agreement. The agreement will continue until eith…" at bounding box center [244, 342] width 11 height 0
click at [244, 342] on label "This is an ongoing membership agreement. The agreement will continue until eith…" at bounding box center [716, 388] width 955 height 92
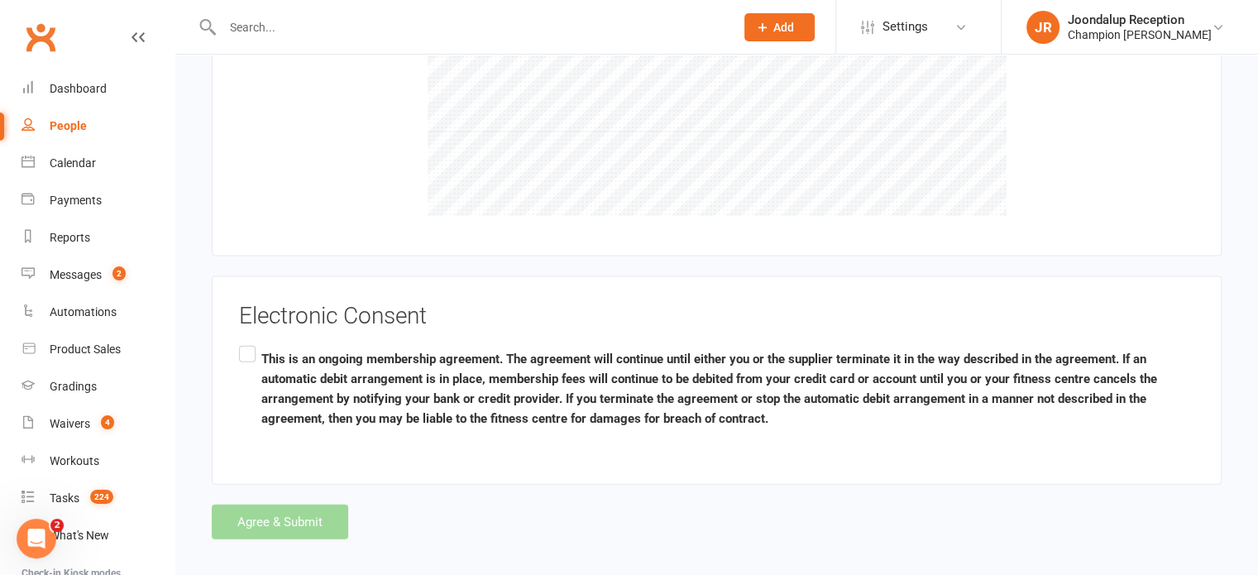
click at [244, 342] on input "This is an ongoing membership agreement. The agreement will continue until eith…" at bounding box center [244, 342] width 11 height 0
click at [273, 504] on button "Agree & Submit" at bounding box center [280, 521] width 136 height 35
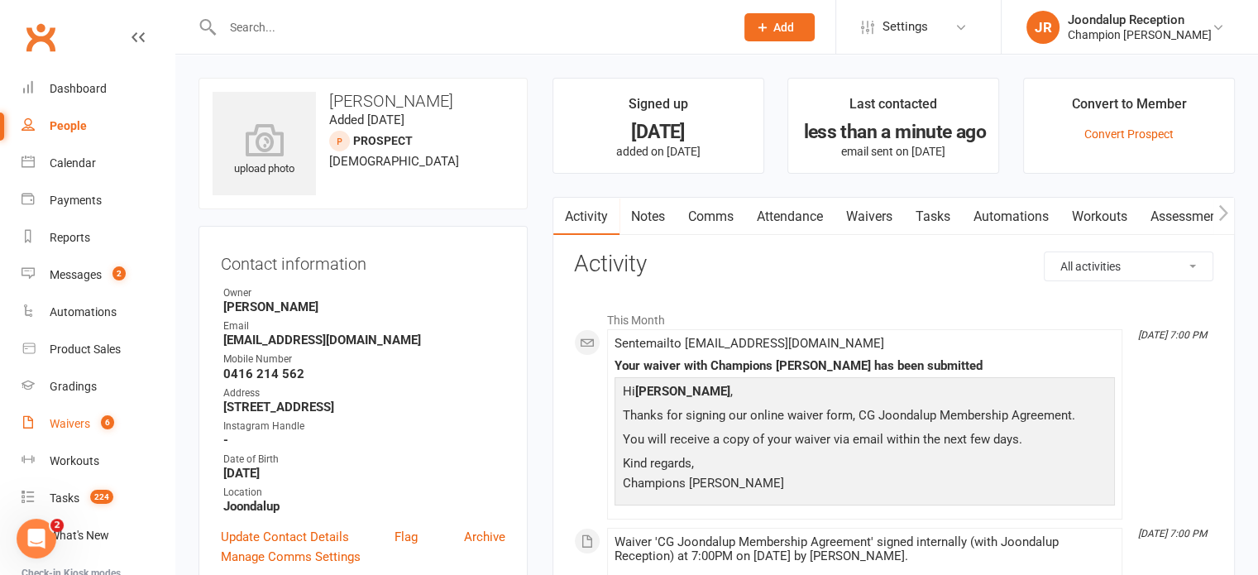
click at [83, 438] on link "Waivers 6" at bounding box center [98, 423] width 153 height 37
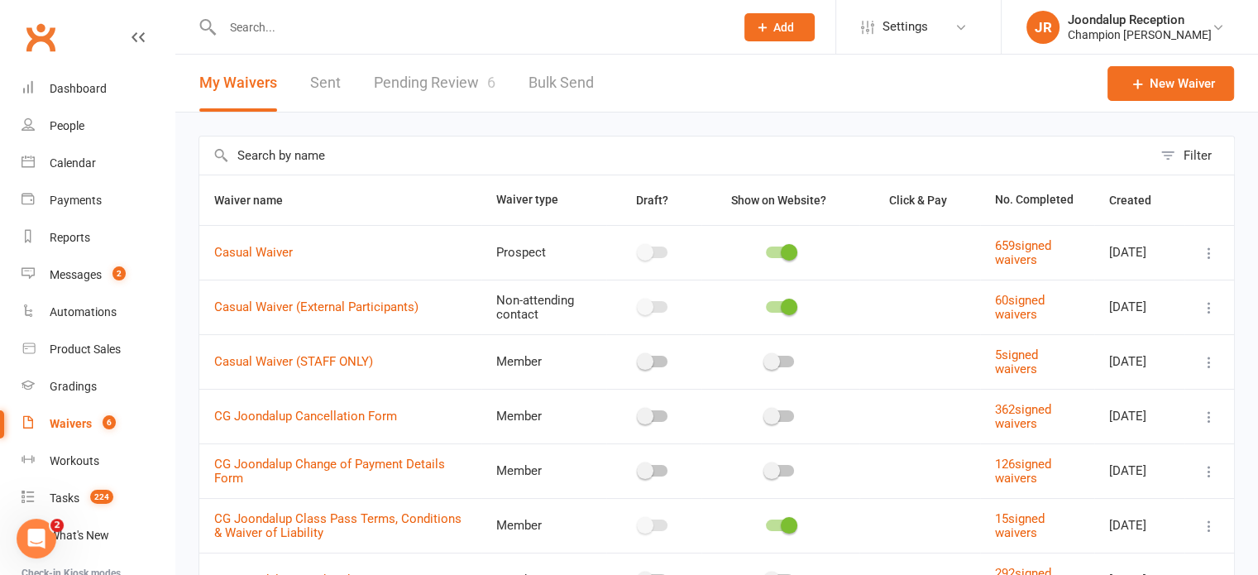
click at [470, 62] on link "Pending Review 6" at bounding box center [435, 83] width 122 height 57
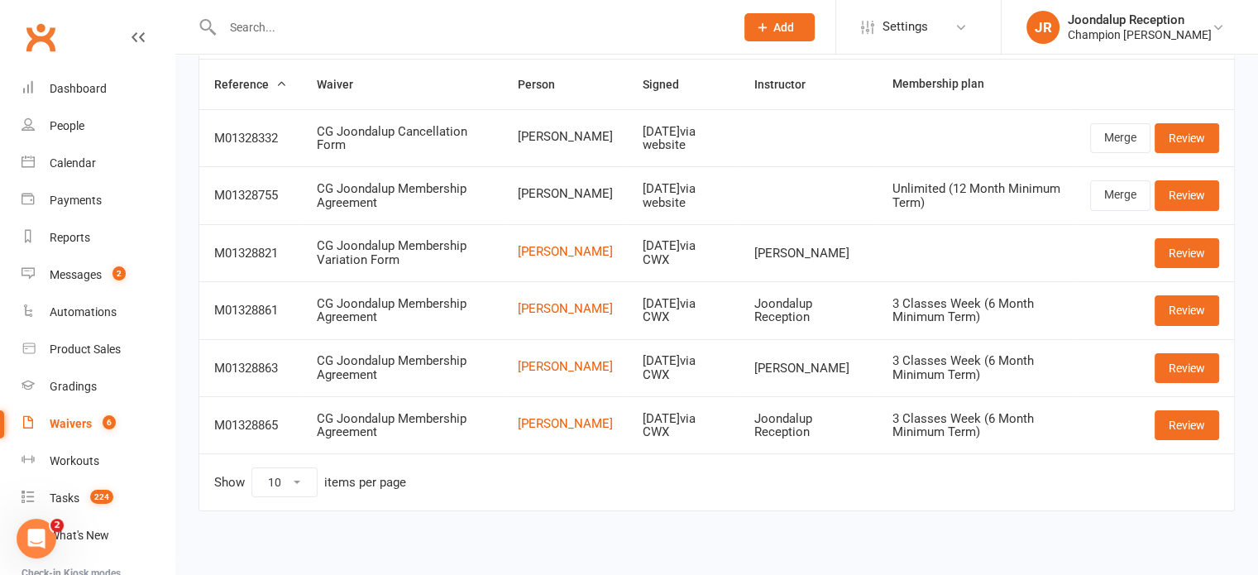
scroll to position [111, 0]
